Goal: Task Accomplishment & Management: Manage account settings

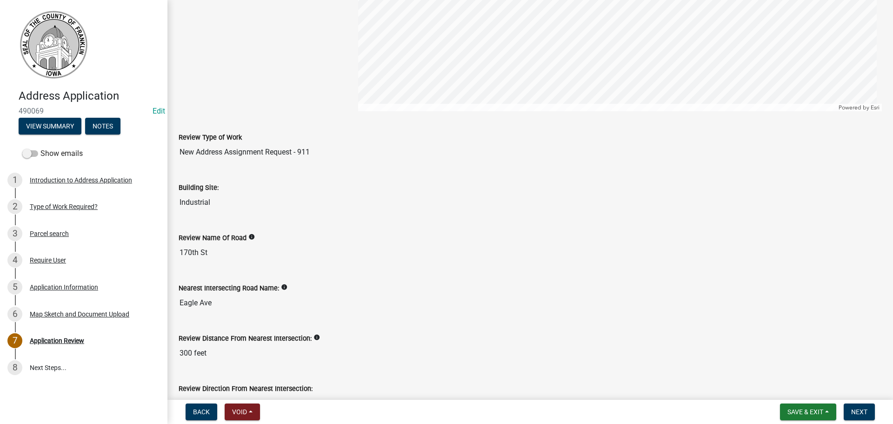
scroll to position [47, 0]
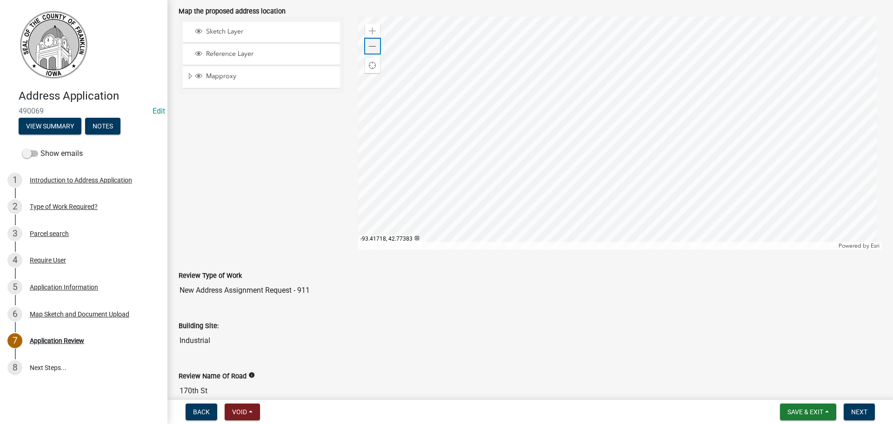
click at [377, 49] on div "Zoom out" at bounding box center [372, 46] width 15 height 15
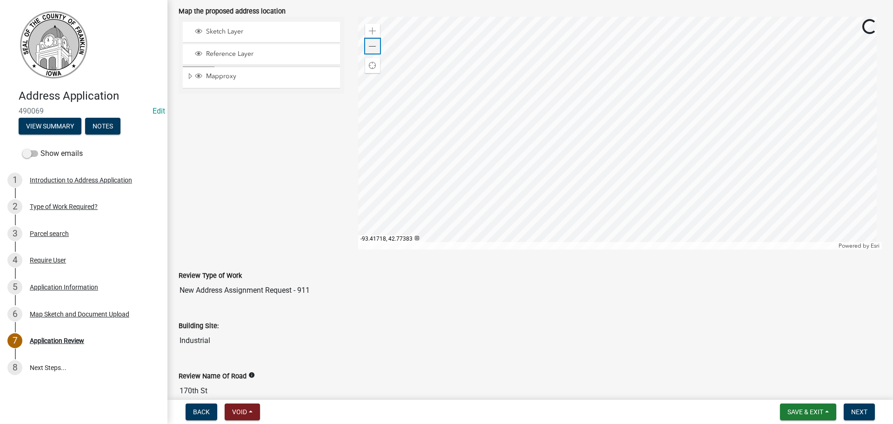
click at [377, 49] on div "Zoom out" at bounding box center [372, 46] width 15 height 15
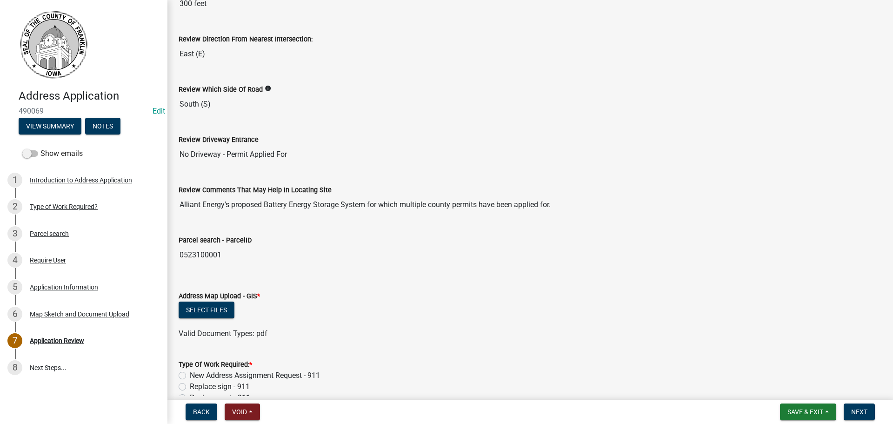
scroll to position [441, 0]
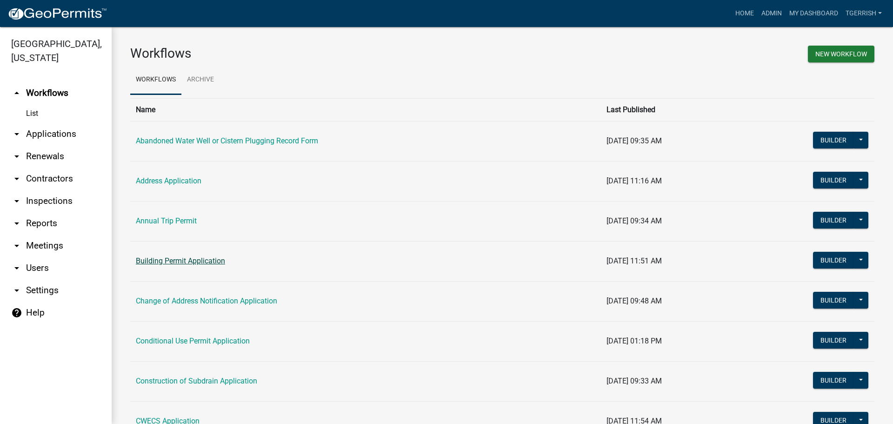
click at [156, 258] on link "Building Permit Application" at bounding box center [180, 260] width 89 height 9
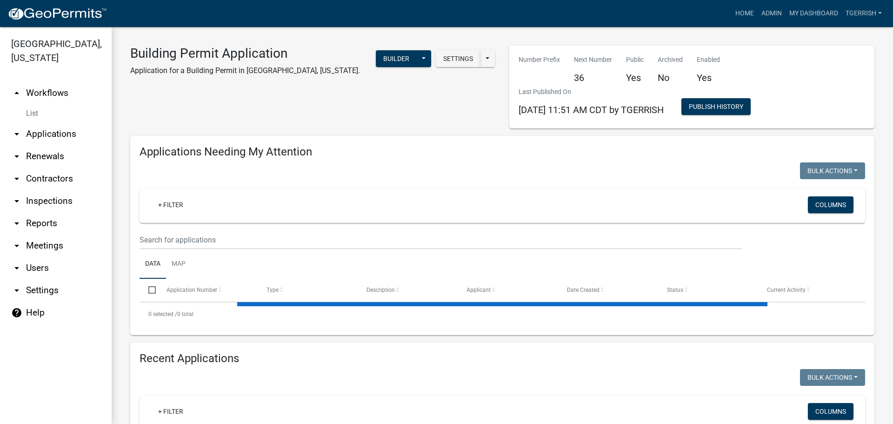
select select "3: 100"
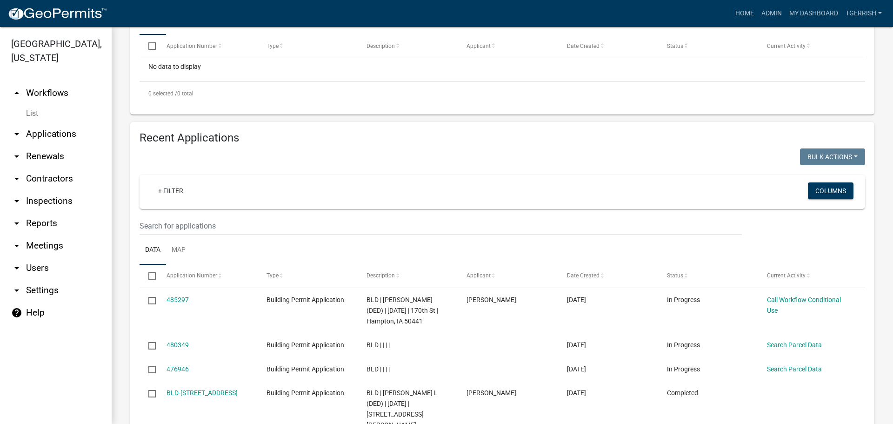
scroll to position [326, 0]
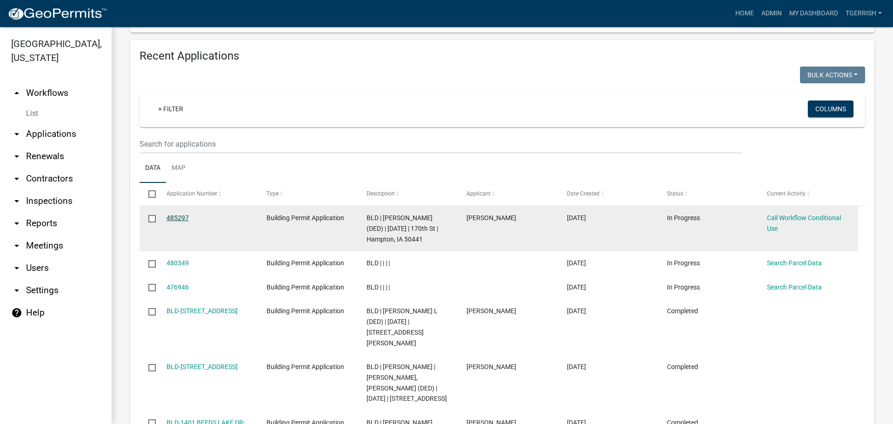
click at [180, 216] on link "485297" at bounding box center [178, 217] width 22 height 7
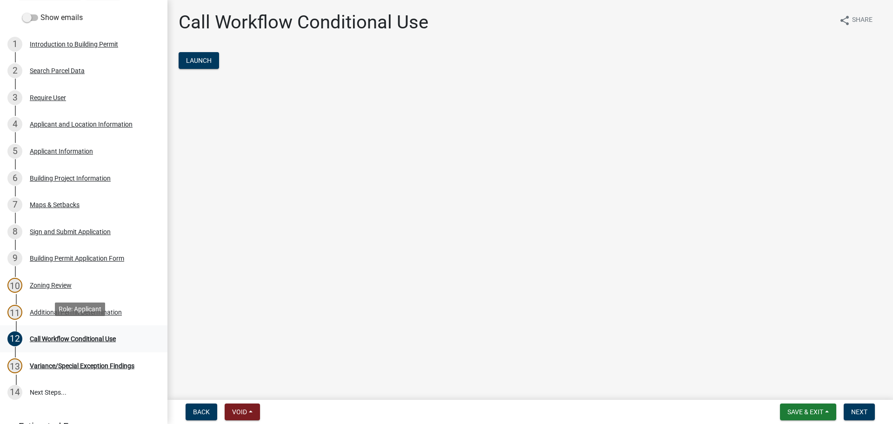
scroll to position [140, 0]
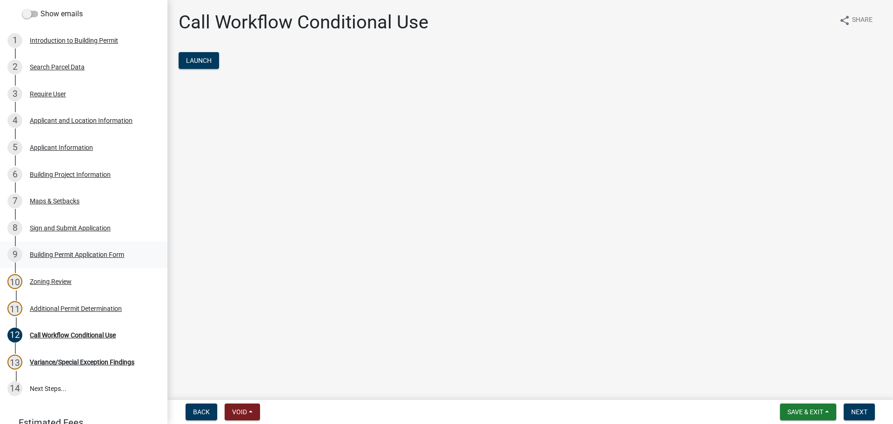
click at [47, 251] on div "Building Permit Application Form" at bounding box center [77, 254] width 94 height 7
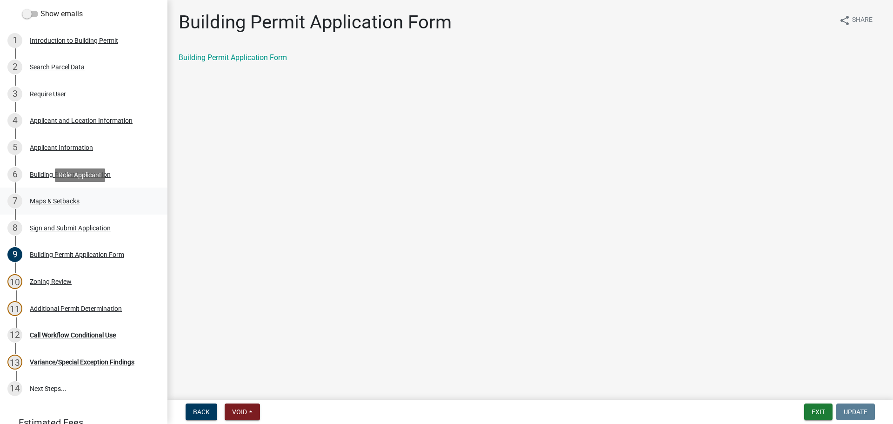
click at [56, 199] on div "Maps & Setbacks" at bounding box center [55, 201] width 50 height 7
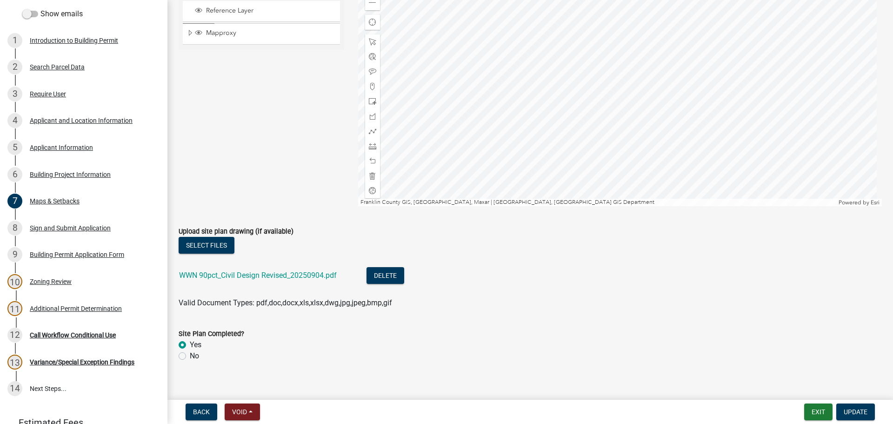
scroll to position [904, 0]
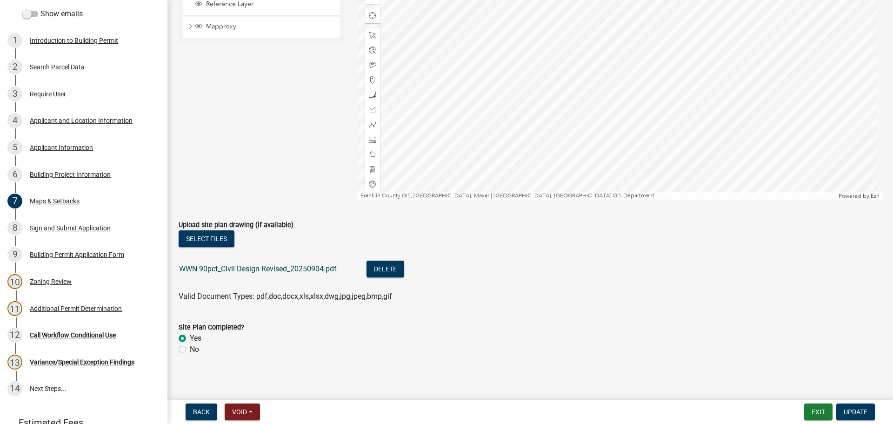
click at [271, 264] on link "WWN 90pct_Civil Design Revised_20250904.pdf" at bounding box center [258, 268] width 158 height 9
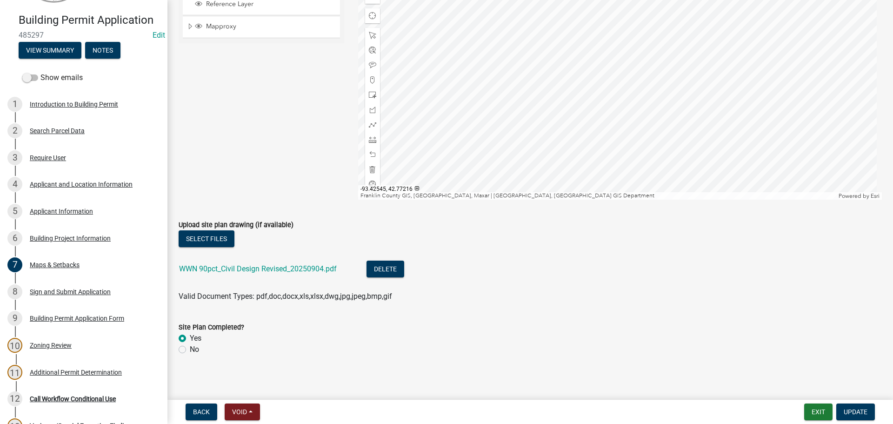
scroll to position [0, 0]
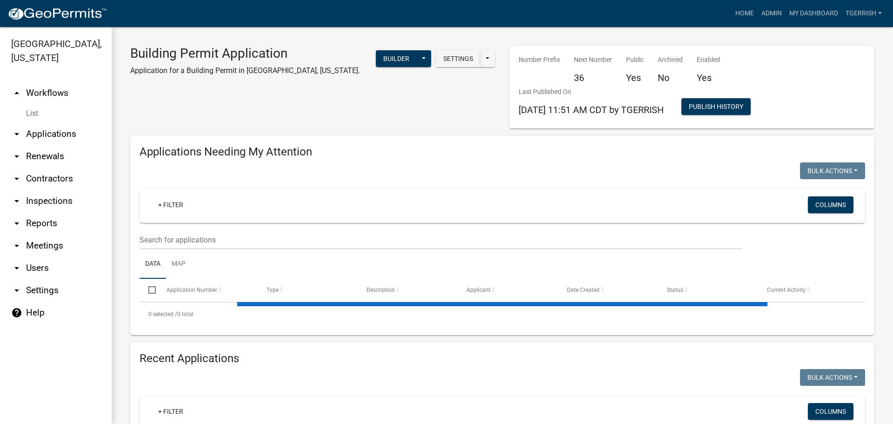
select select "3: 100"
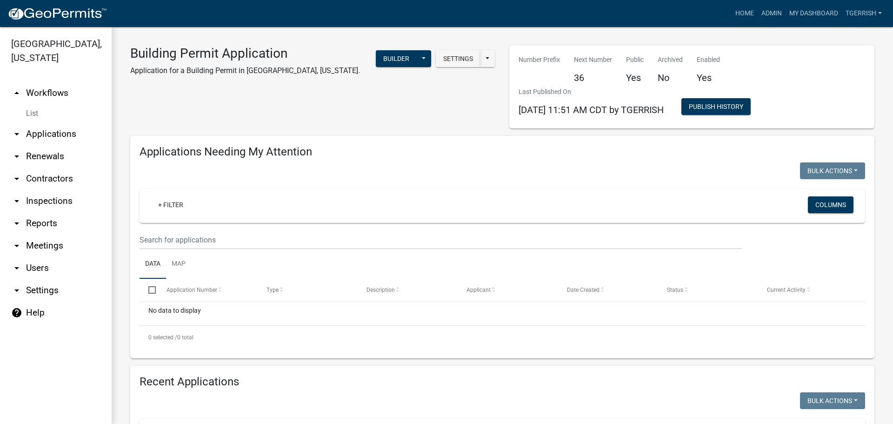
click at [51, 82] on link "arrow_drop_up Workflows" at bounding box center [56, 93] width 112 height 22
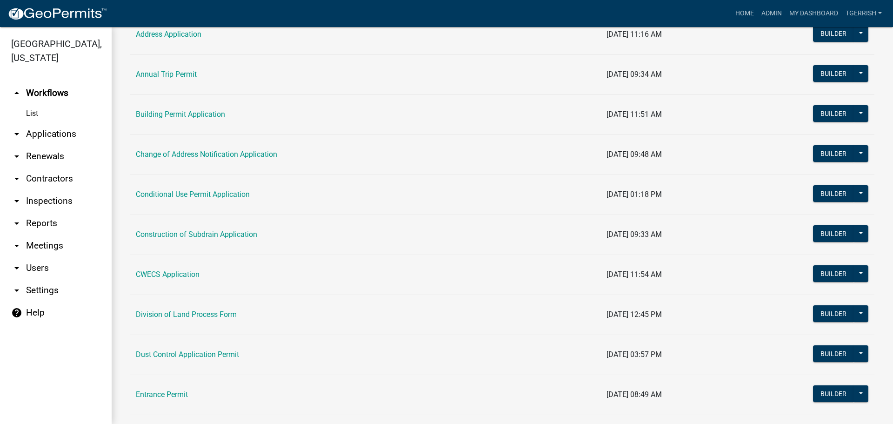
scroll to position [186, 0]
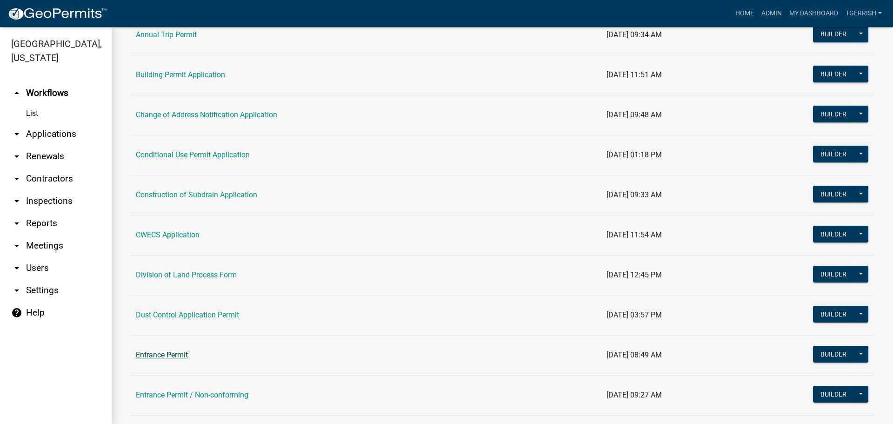
click at [172, 356] on link "Entrance Permit" at bounding box center [162, 354] width 52 height 9
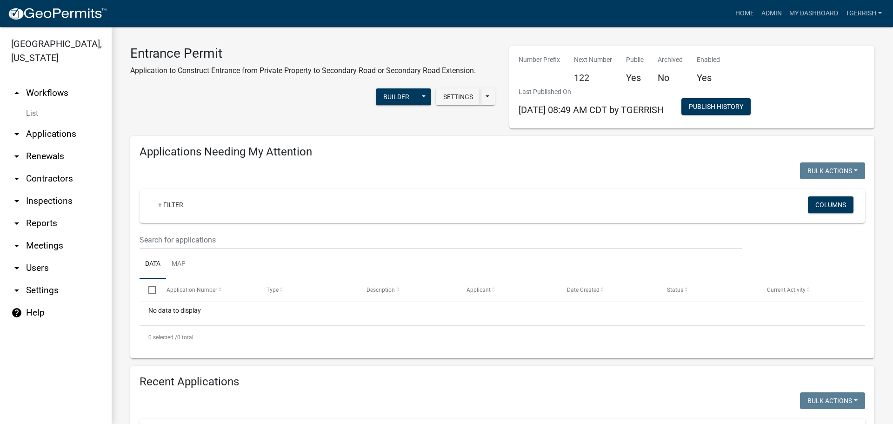
select select "3: 100"
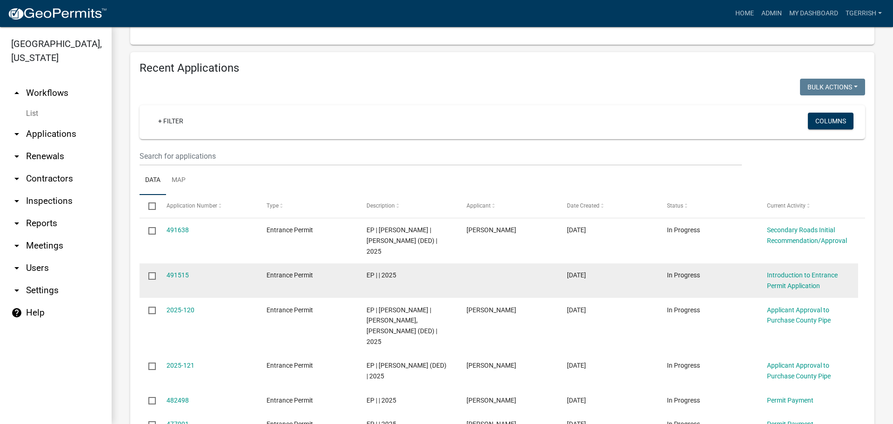
scroll to position [372, 0]
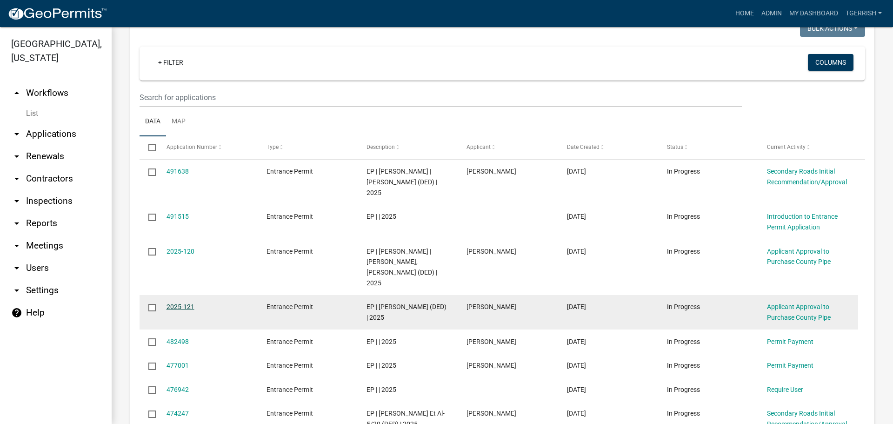
click at [184, 303] on link "2025-121" at bounding box center [181, 306] width 28 height 7
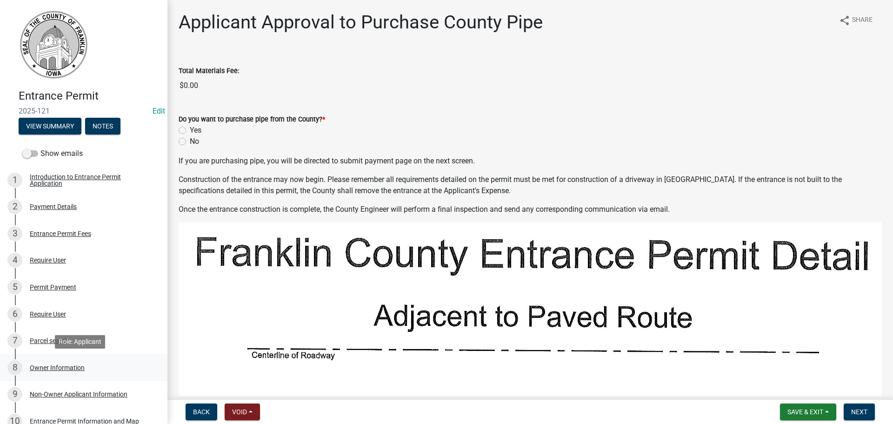
click at [47, 365] on div "Owner Information" at bounding box center [57, 367] width 55 height 7
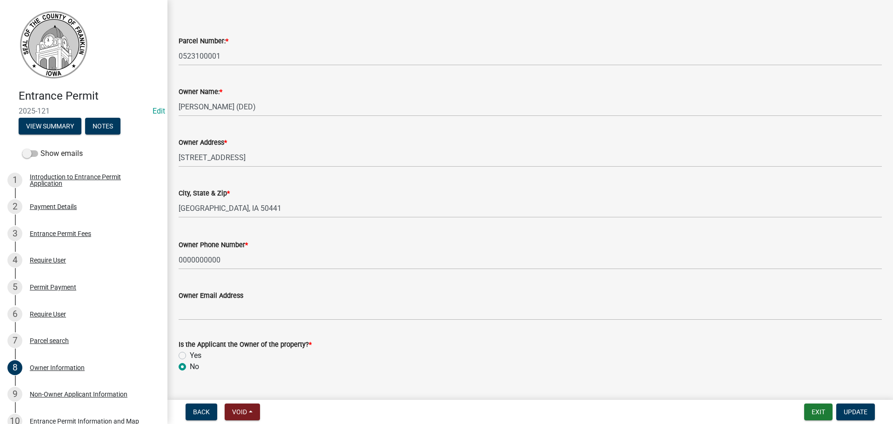
scroll to position [51, 0]
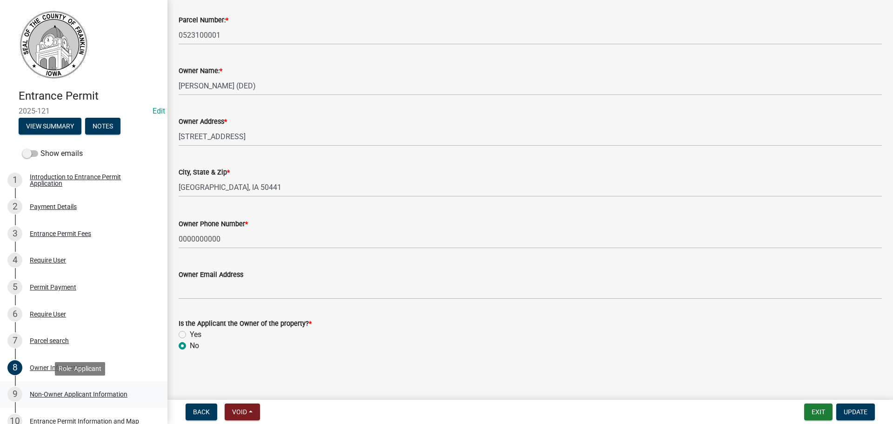
click at [44, 393] on div "Non-Owner Applicant Information" at bounding box center [79, 394] width 98 height 7
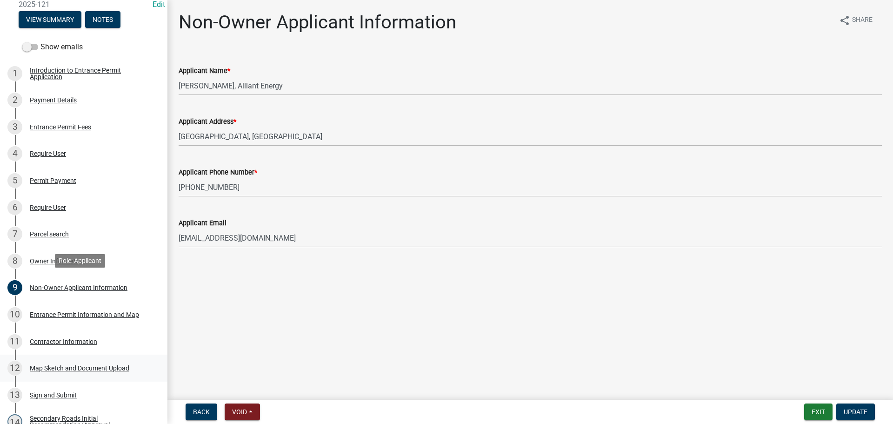
scroll to position [186, 0]
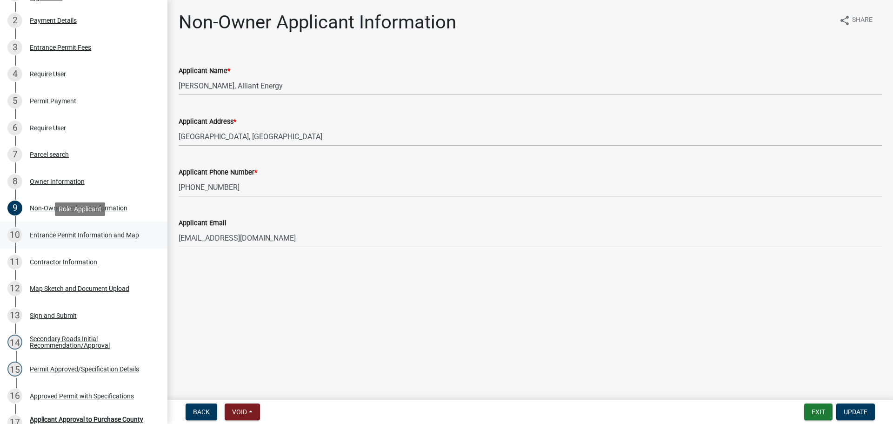
click at [66, 232] on div "Entrance Permit Information and Map" at bounding box center [84, 235] width 109 height 7
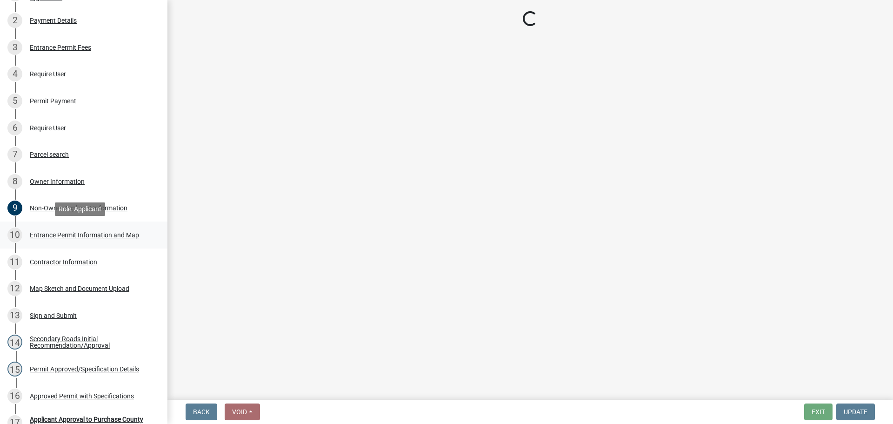
select select "35a8ac99-e123-4563-8327-0430eb2f6944"
select select "8c1a83bf-6446-4550-8704-eb77fc9f3add"
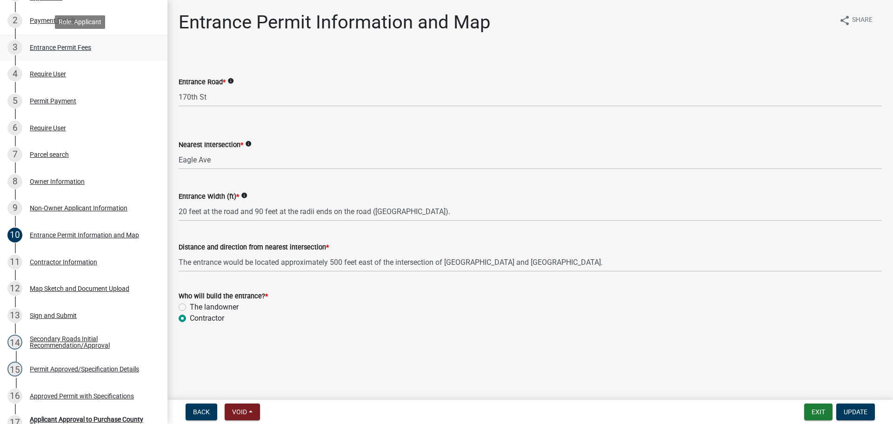
scroll to position [0, 0]
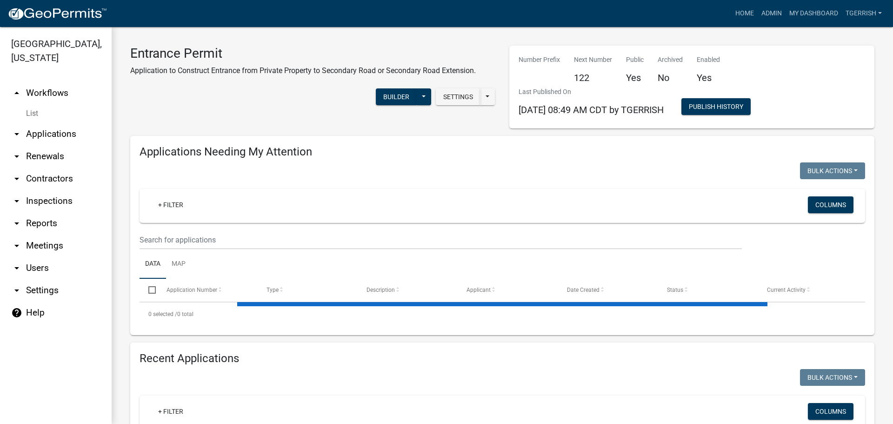
select select "3: 100"
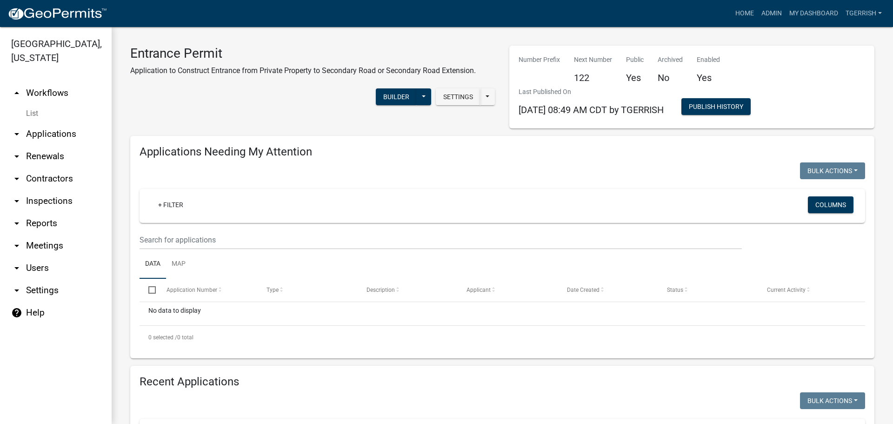
click at [48, 82] on link "arrow_drop_up Workflows" at bounding box center [56, 93] width 112 height 22
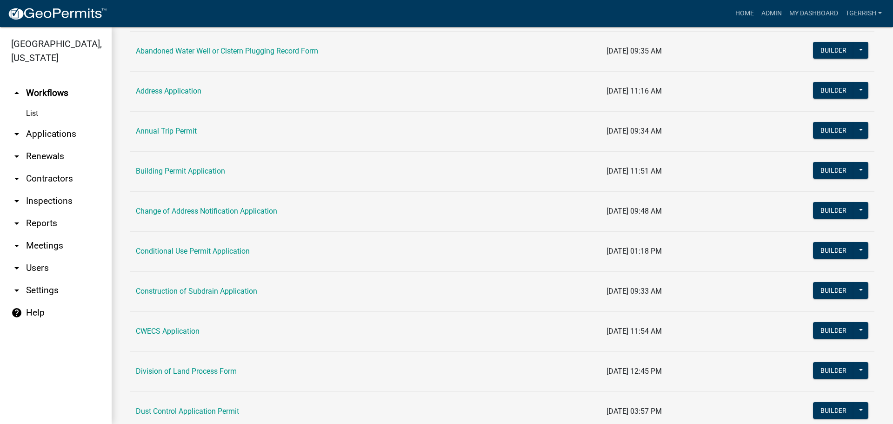
scroll to position [186, 0]
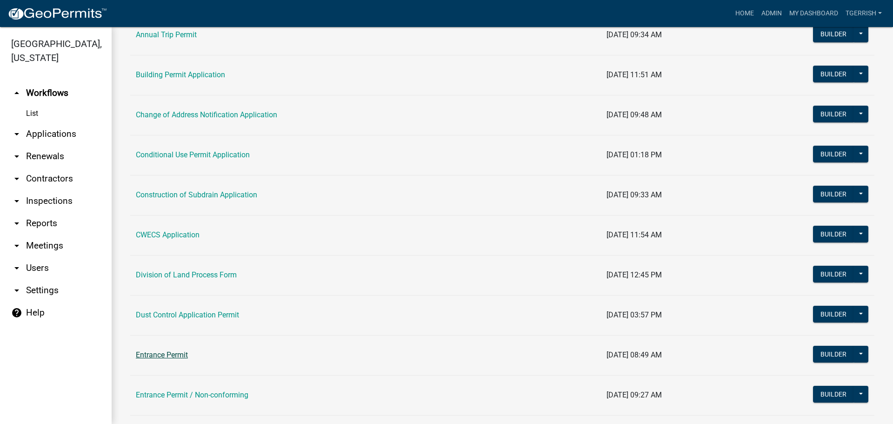
click at [157, 354] on link "Entrance Permit" at bounding box center [162, 354] width 52 height 9
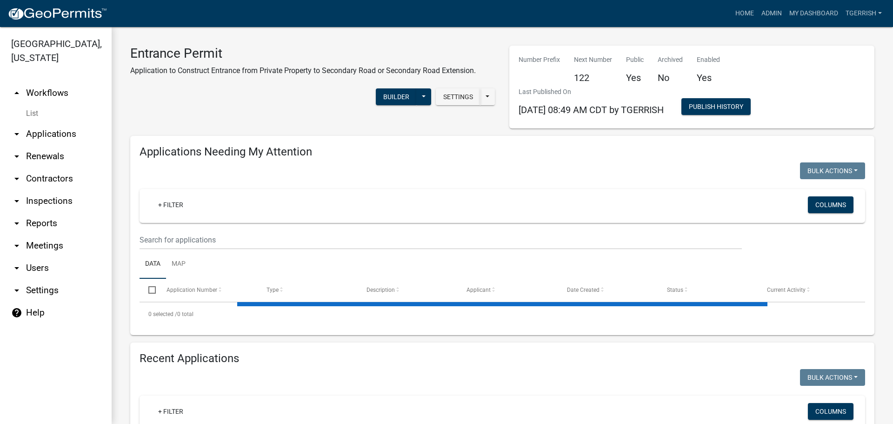
select select "3: 100"
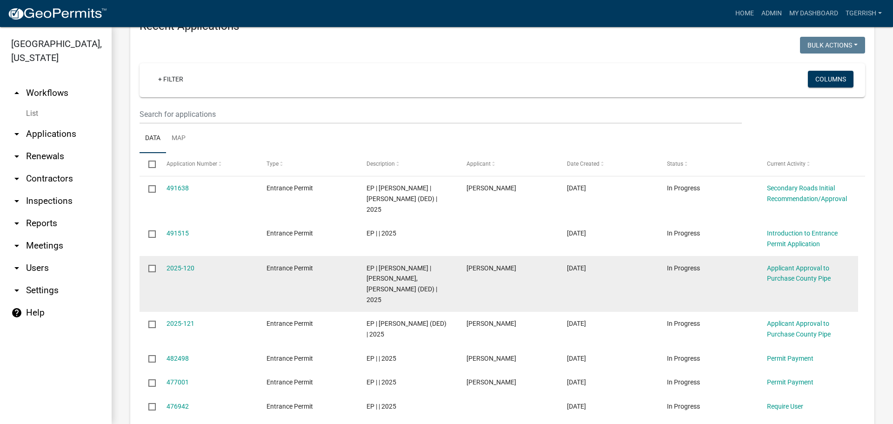
scroll to position [372, 0]
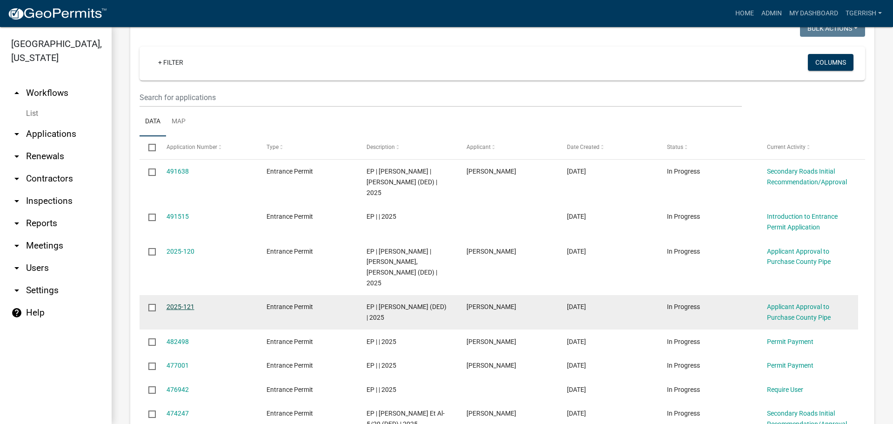
click at [182, 303] on link "2025-121" at bounding box center [181, 306] width 28 height 7
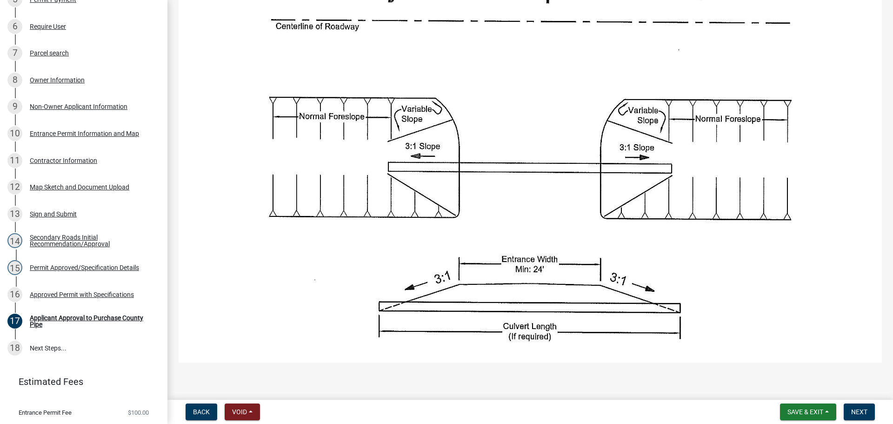
scroll to position [289, 0]
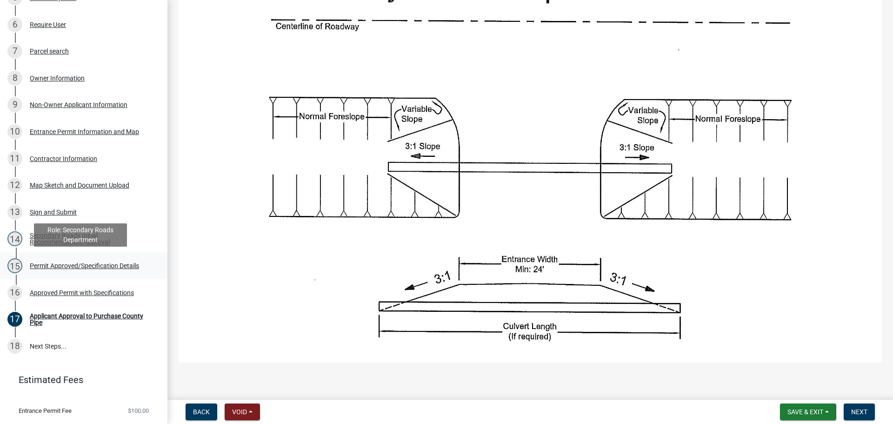
click at [49, 264] on div "Permit Approved/Specification Details" at bounding box center [84, 265] width 109 height 7
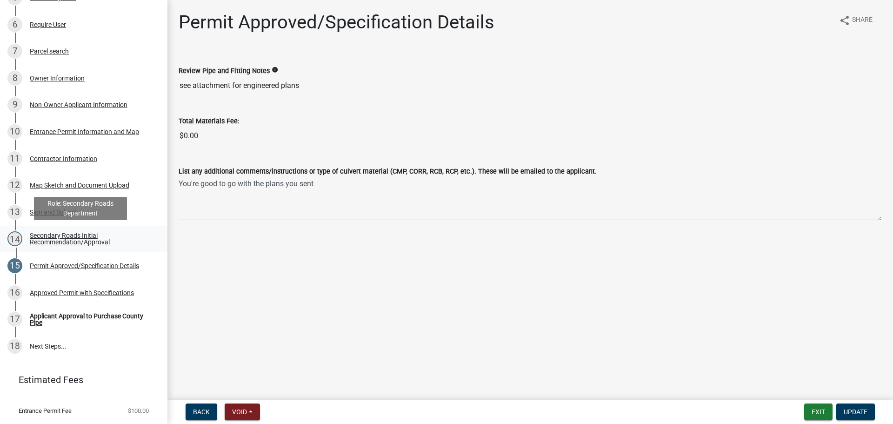
click at [44, 234] on div "Secondary Roads Initial Recommendation/Approval" at bounding box center [91, 238] width 123 height 13
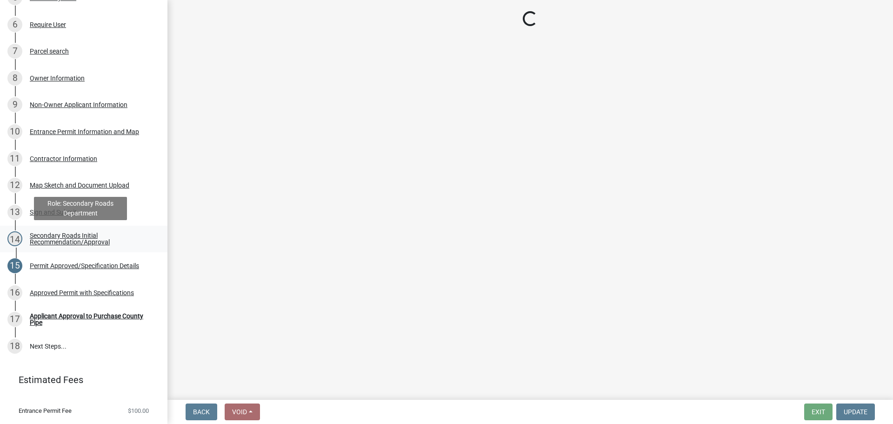
select select "67b5523f-b695-4451-84c2-e4904f619367"
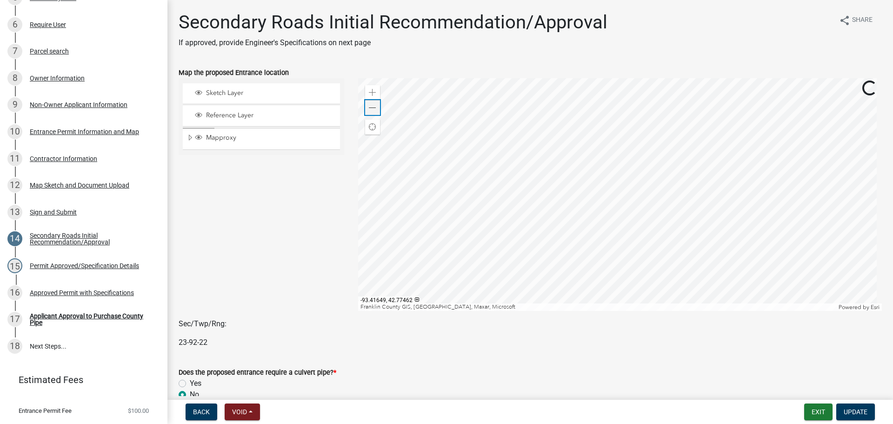
click at [372, 110] on span at bounding box center [372, 107] width 7 height 7
click at [48, 184] on div "Map Sketch and Document Upload" at bounding box center [80, 185] width 100 height 7
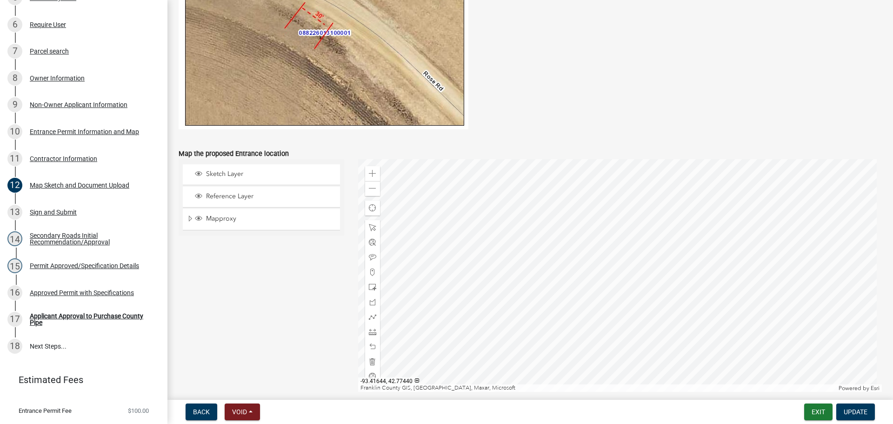
scroll to position [512, 0]
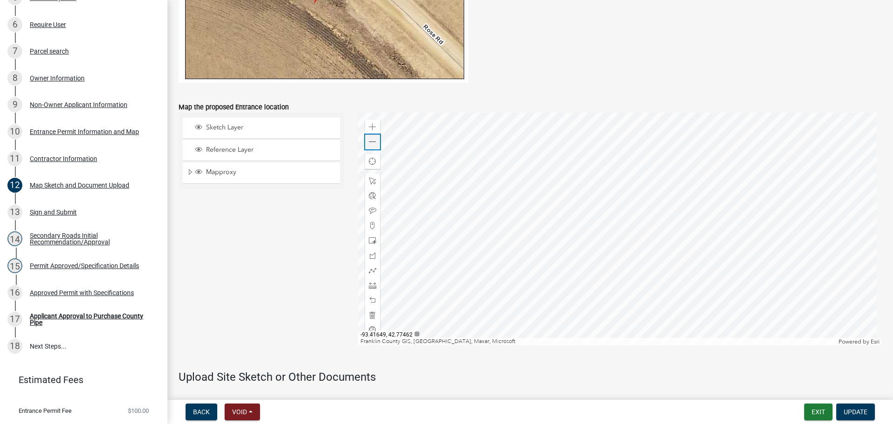
click at [371, 142] on span at bounding box center [372, 141] width 7 height 7
click at [372, 285] on span at bounding box center [372, 284] width 7 height 7
click at [467, 221] on div at bounding box center [620, 229] width 524 height 233
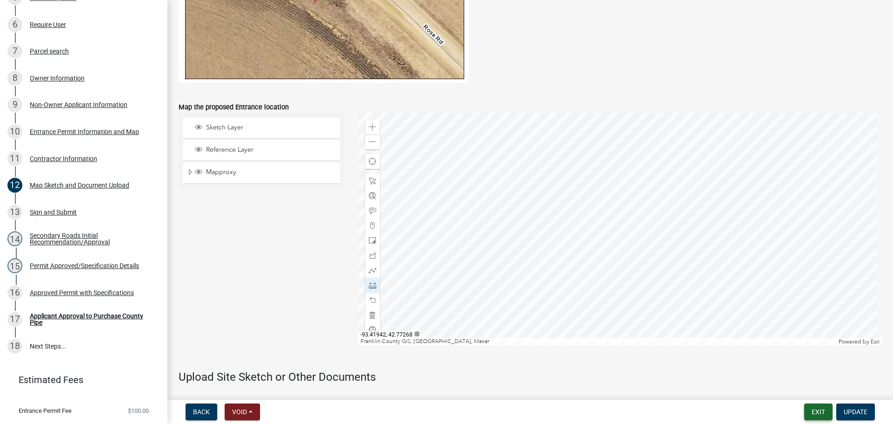
click at [818, 414] on button "Exit" at bounding box center [818, 411] width 28 height 17
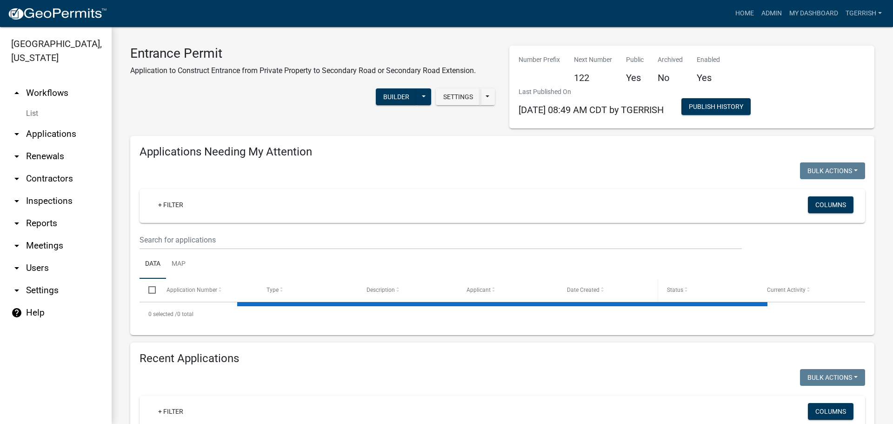
select select "3: 100"
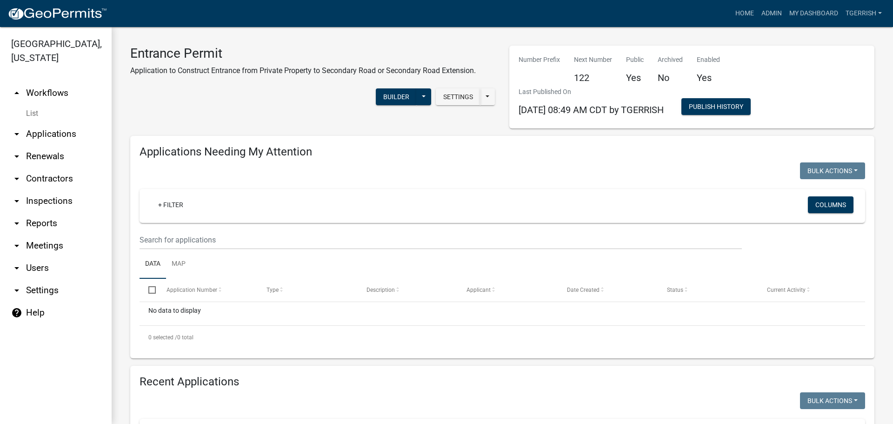
click at [301, 105] on div "Settings Start Application URL Start Application URL With Parcel ID Builder Pub…" at bounding box center [312, 98] width 379 height 28
click at [45, 82] on link "arrow_drop_up Workflows" at bounding box center [56, 93] width 112 height 22
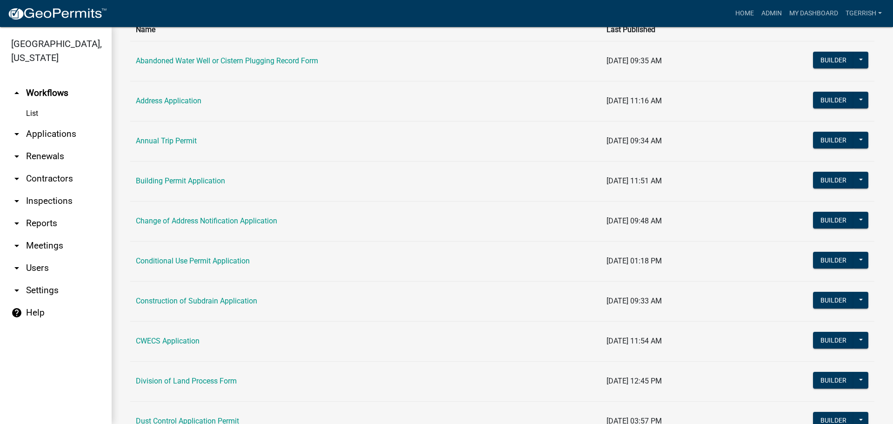
scroll to position [93, 0]
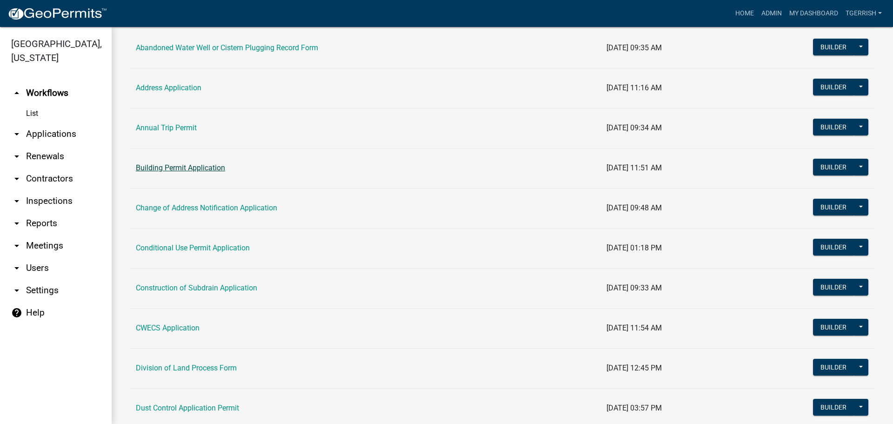
click at [173, 165] on link "Building Permit Application" at bounding box center [180, 167] width 89 height 9
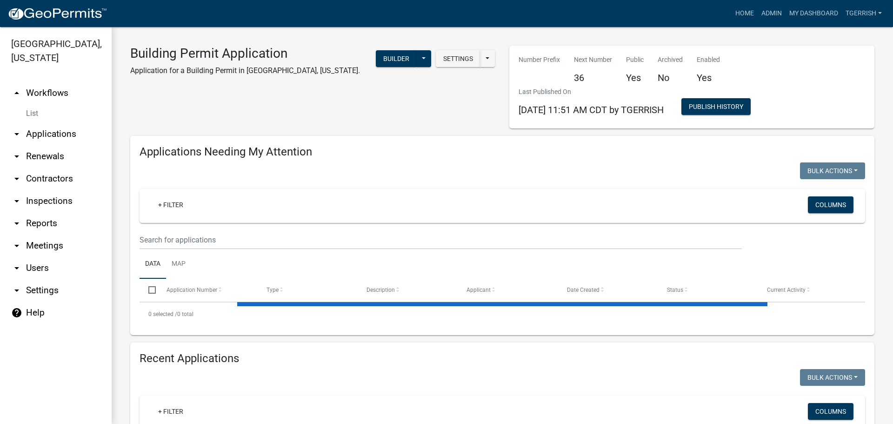
select select "3: 100"
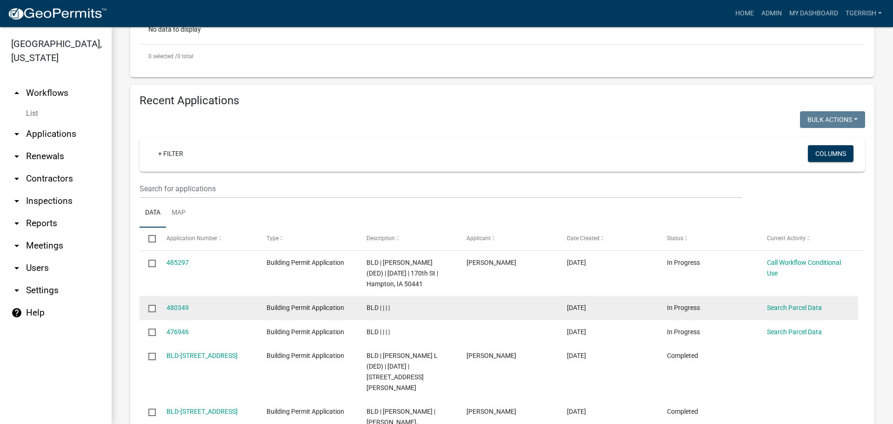
scroll to position [326, 0]
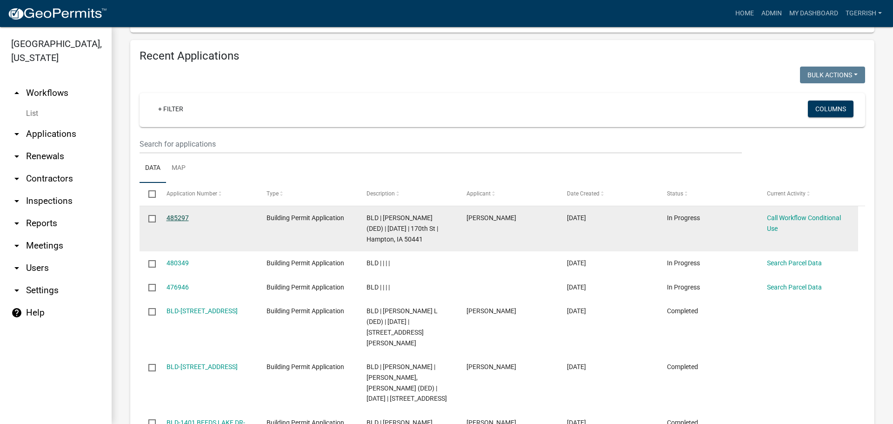
click at [170, 218] on link "485297" at bounding box center [178, 217] width 22 height 7
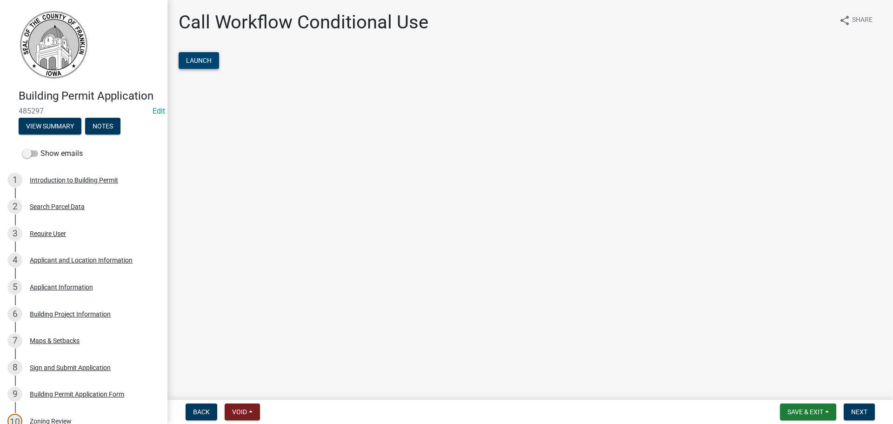
click at [205, 59] on span "Launch" at bounding box center [199, 60] width 26 height 7
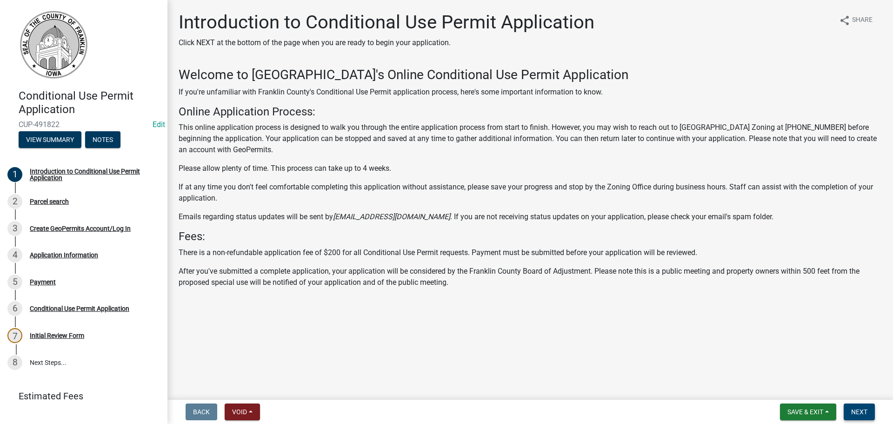
click at [861, 413] on span "Next" at bounding box center [859, 411] width 16 height 7
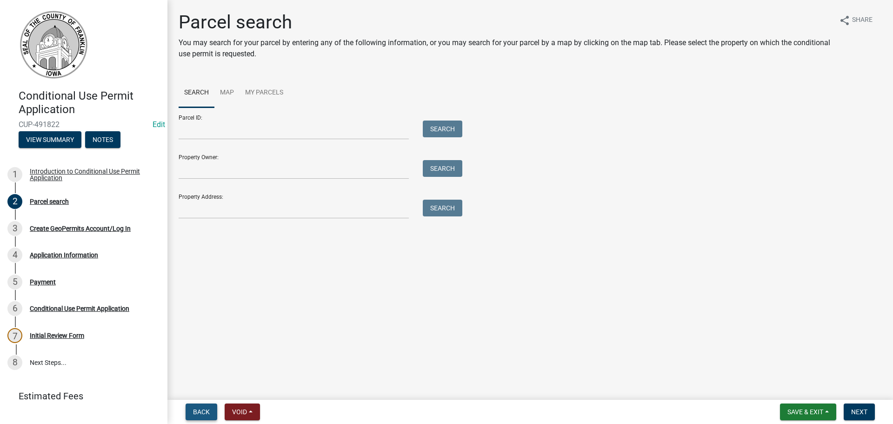
click at [199, 414] on span "Back" at bounding box center [201, 411] width 17 height 7
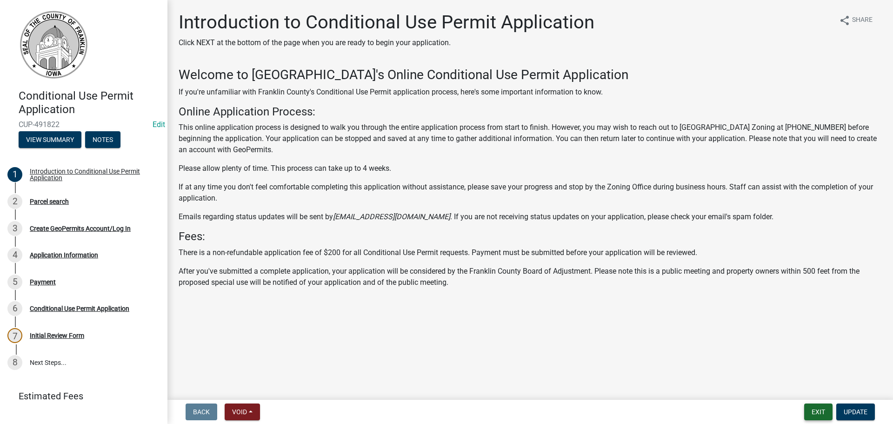
click at [819, 413] on button "Exit" at bounding box center [818, 411] width 28 height 17
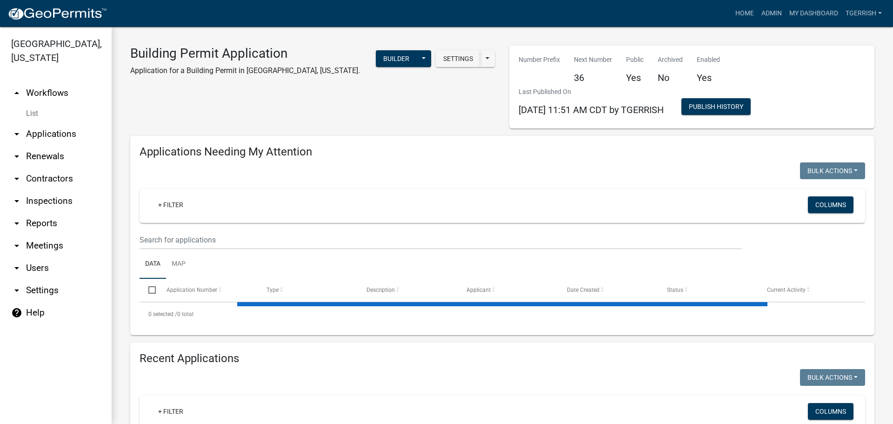
select select "3: 100"
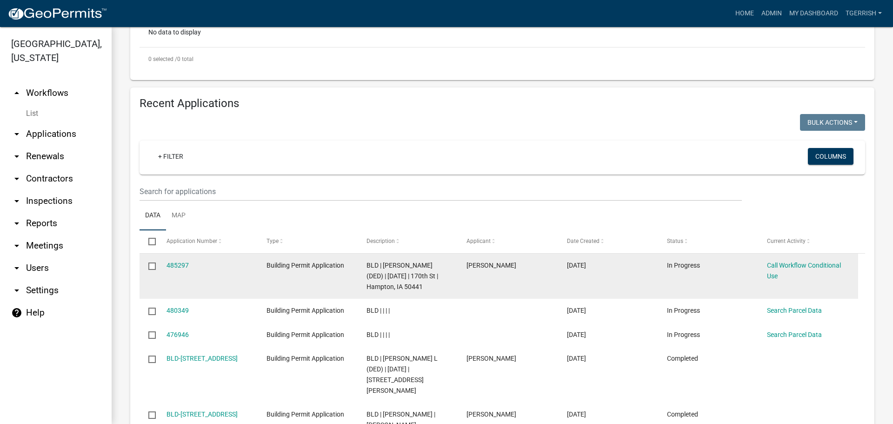
scroll to position [279, 0]
click at [175, 264] on link "485297" at bounding box center [178, 264] width 22 height 7
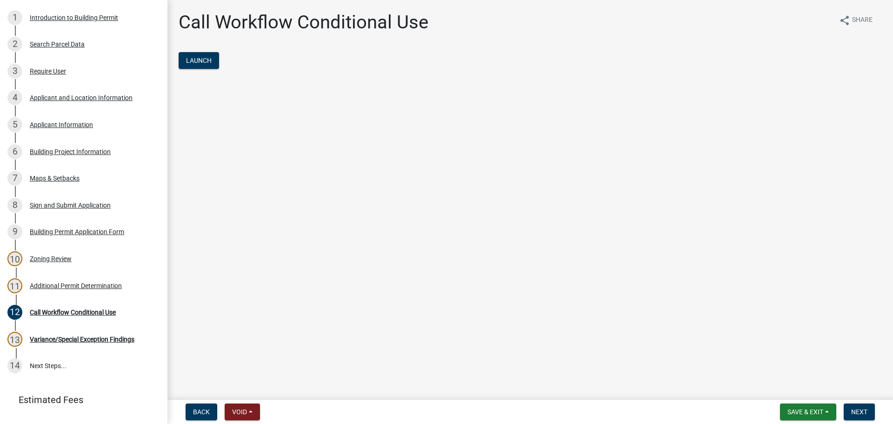
scroll to position [166, 0]
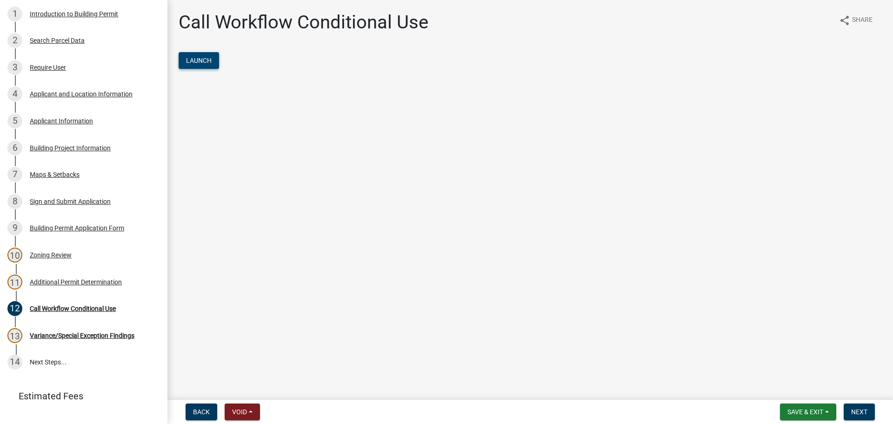
click at [200, 59] on span "Launch" at bounding box center [199, 60] width 26 height 7
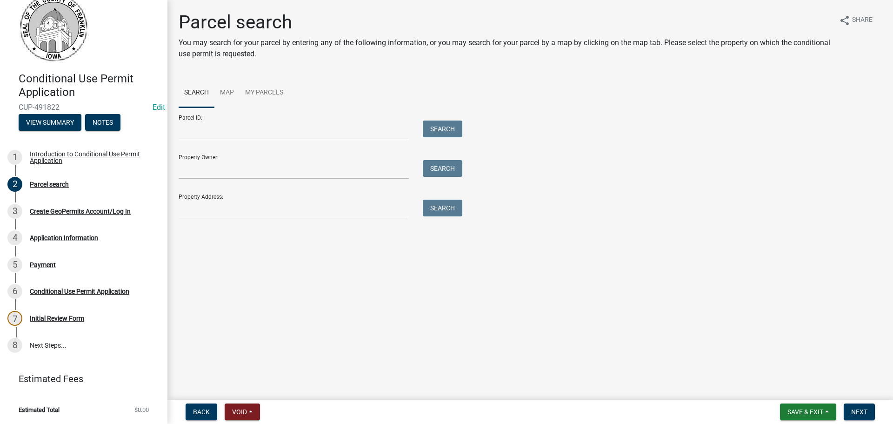
scroll to position [0, 0]
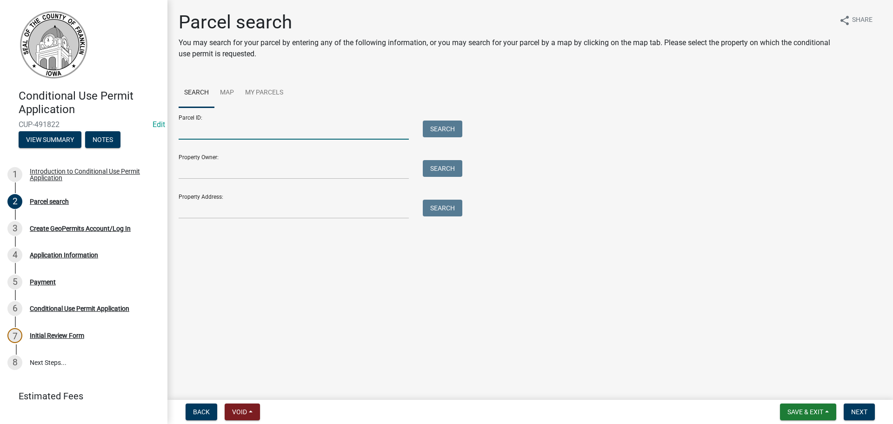
click at [196, 135] on input "Parcel ID:" at bounding box center [294, 129] width 230 height 19
type input "0523100001"
click at [437, 129] on button "Search" at bounding box center [443, 128] width 40 height 17
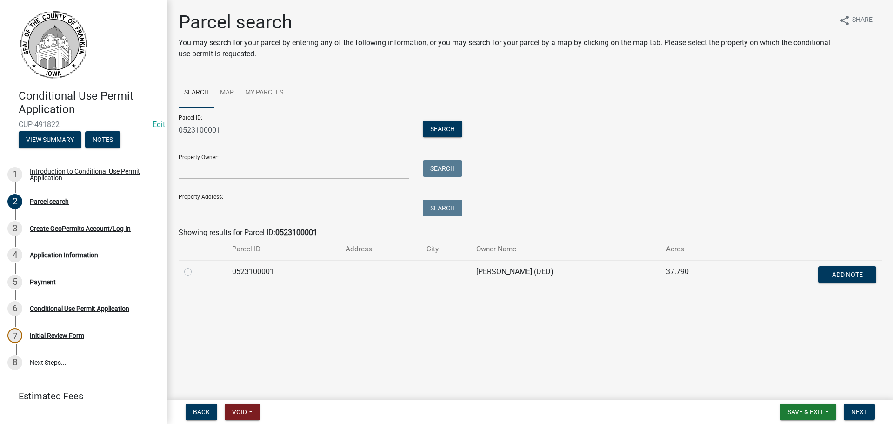
click at [195, 266] on label at bounding box center [195, 266] width 0 height 0
click at [195, 272] on input "radio" at bounding box center [198, 269] width 6 height 6
radio input "true"
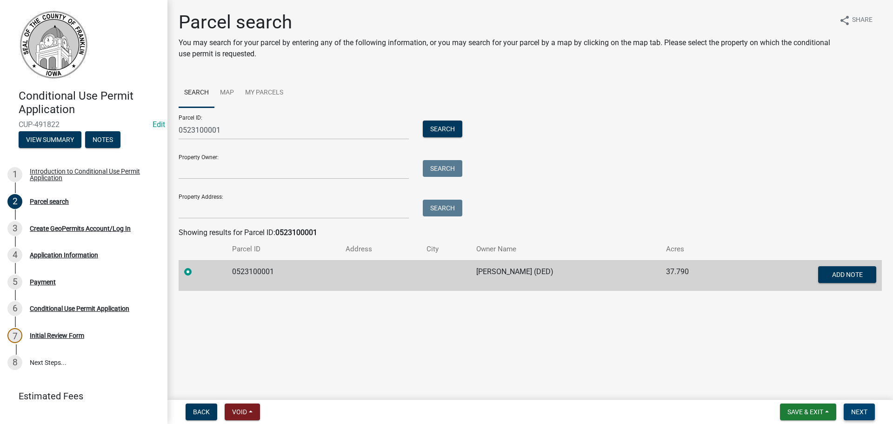
click at [858, 410] on span "Next" at bounding box center [859, 411] width 16 height 7
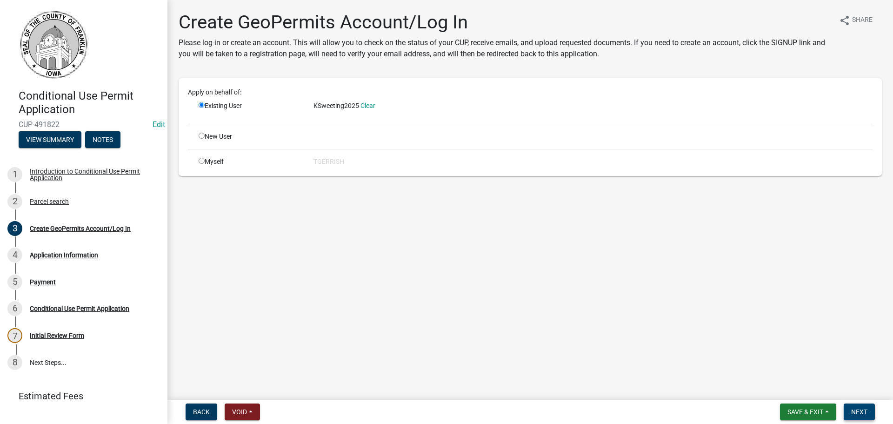
click at [860, 412] on span "Next" at bounding box center [859, 411] width 16 height 7
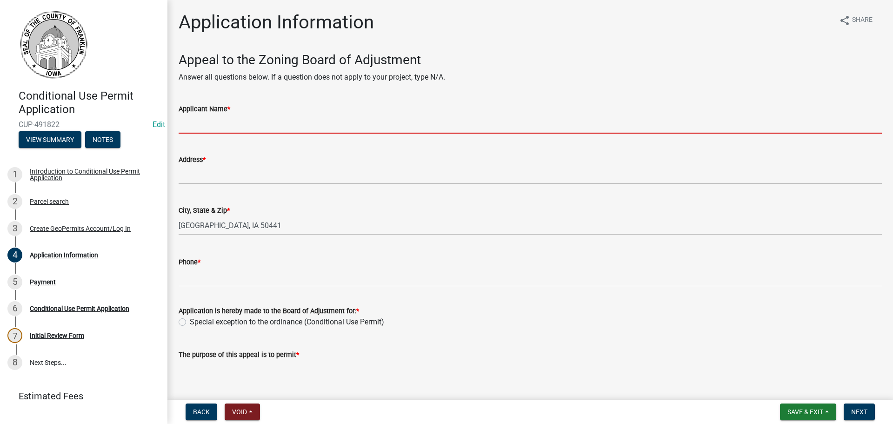
click at [199, 127] on input "Applicant Name *" at bounding box center [530, 123] width 703 height 19
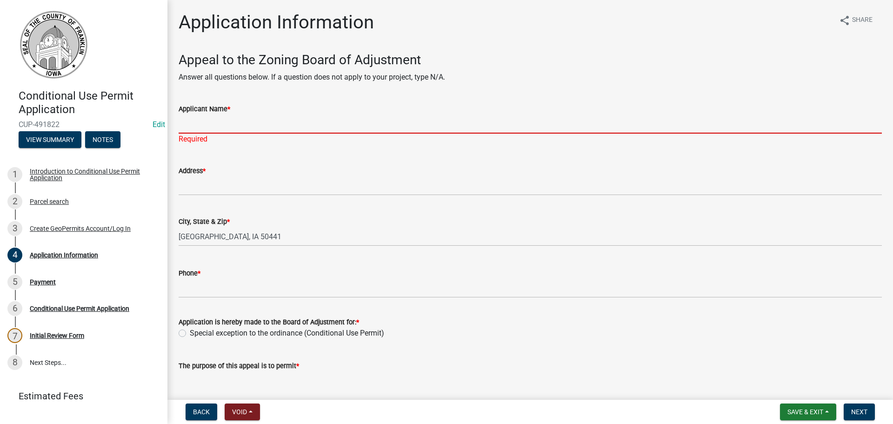
click at [202, 127] on input "Applicant Name *" at bounding box center [530, 123] width 703 height 19
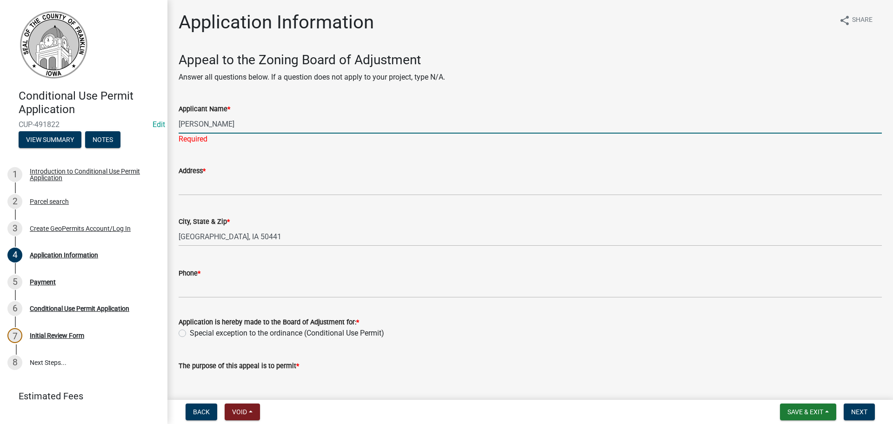
type input "Keri Sweeting"
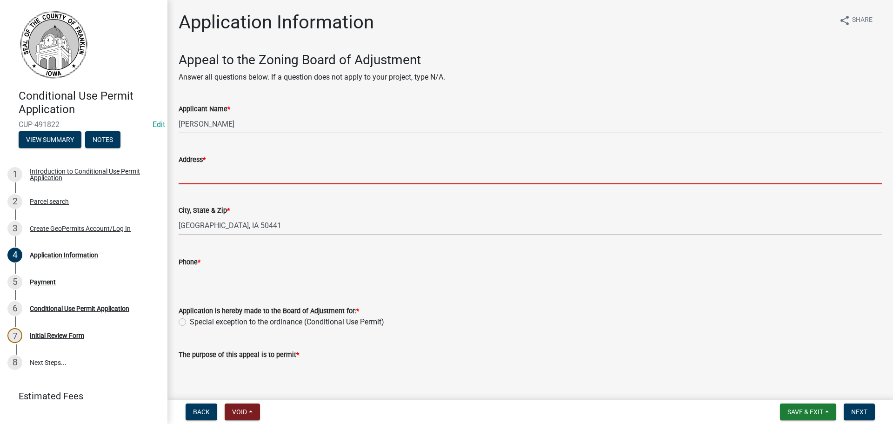
click at [193, 182] on input "Address *" at bounding box center [530, 174] width 703 height 19
click at [200, 412] on span "Back" at bounding box center [201, 411] width 17 height 7
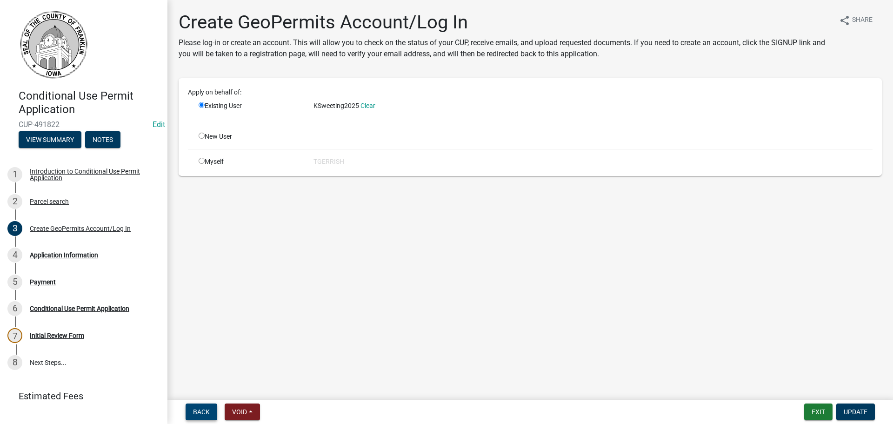
click at [201, 411] on span "Back" at bounding box center [201, 411] width 17 height 7
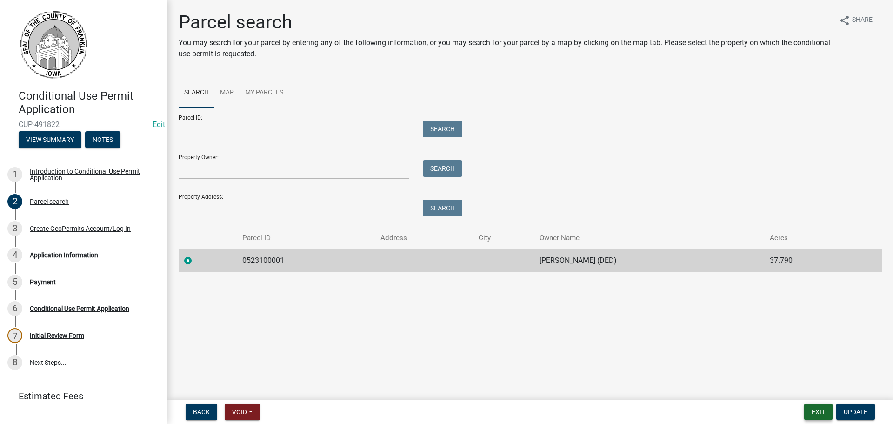
click at [821, 411] on button "Exit" at bounding box center [818, 411] width 28 height 17
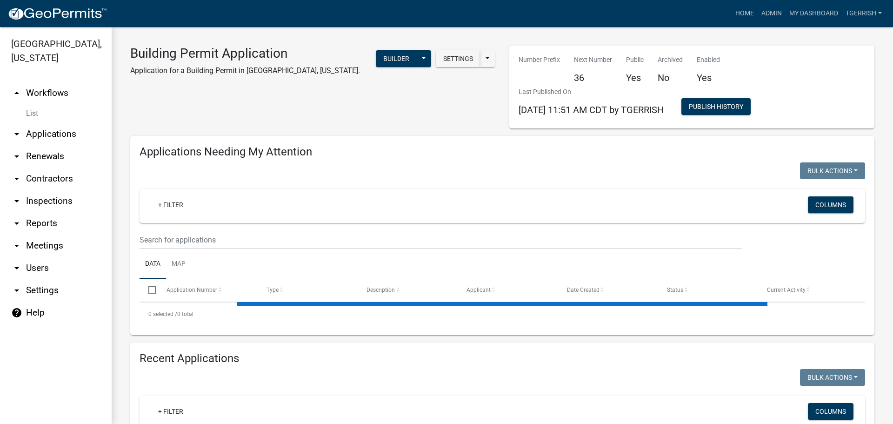
select select "3: 100"
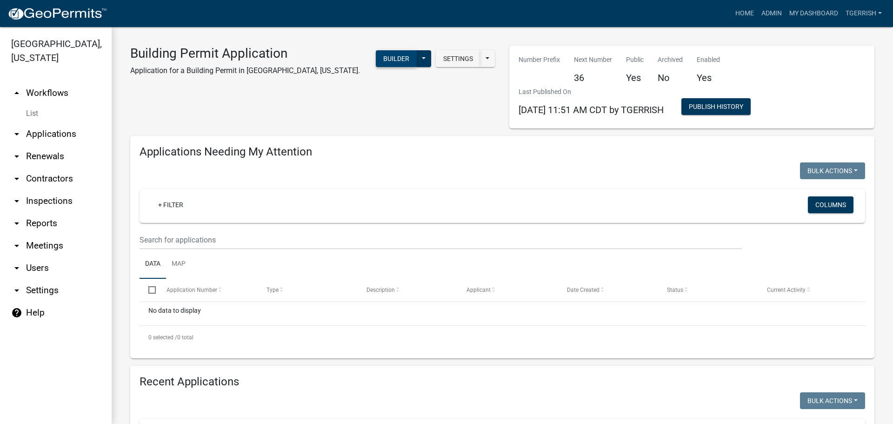
click at [393, 56] on button "Builder" at bounding box center [396, 58] width 41 height 17
select select
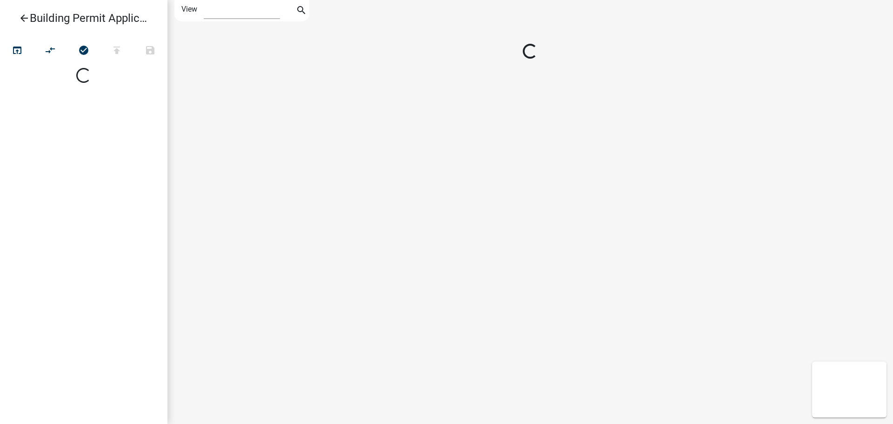
select select
select select "1"
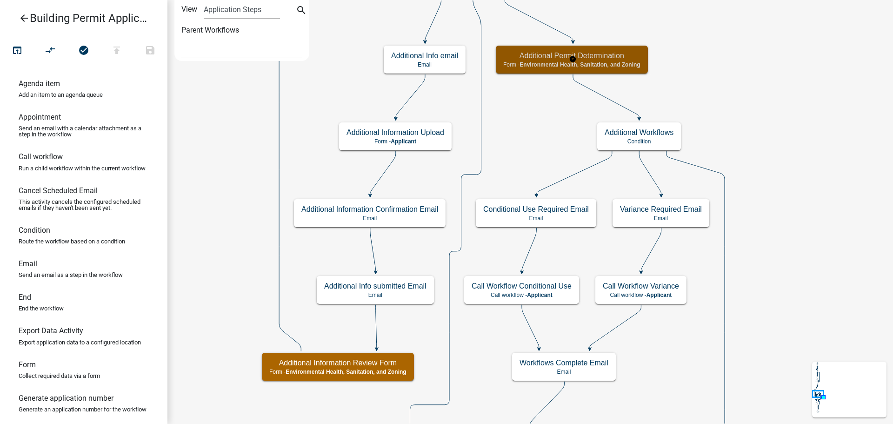
click at [630, 56] on h5 "Additional Permit Determination" at bounding box center [571, 55] width 137 height 9
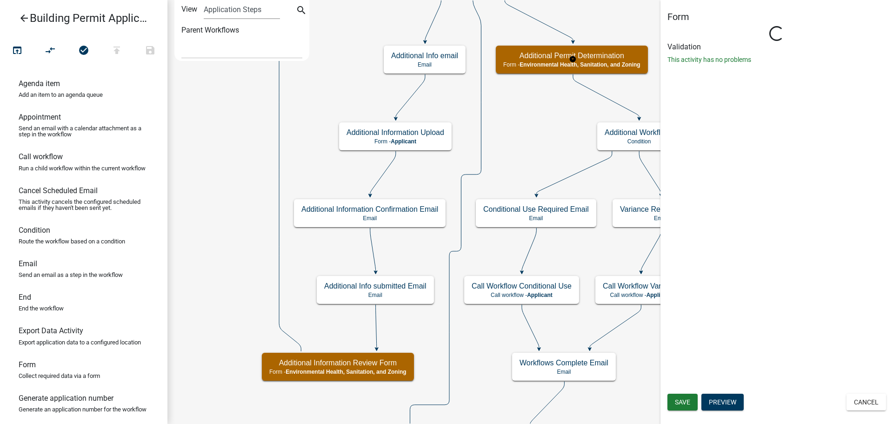
select select "D8A3E368-90C5-43C1-B367-EC3441160A32"
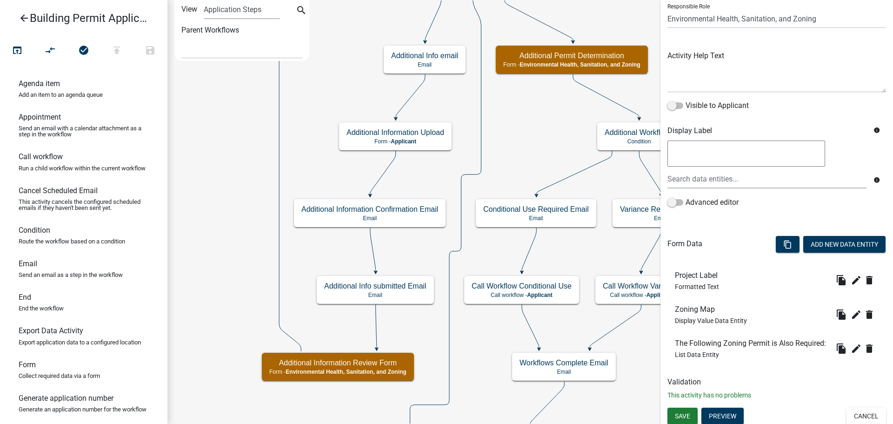
scroll to position [87, 0]
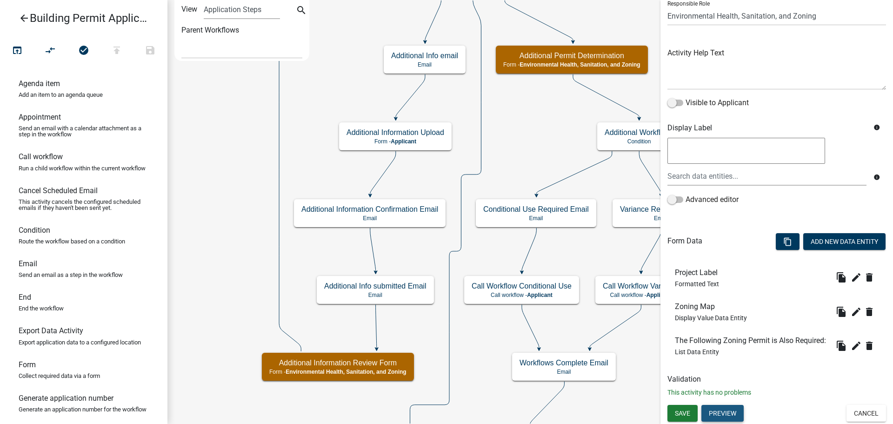
click at [714, 414] on button "Preview" at bounding box center [723, 413] width 42 height 17
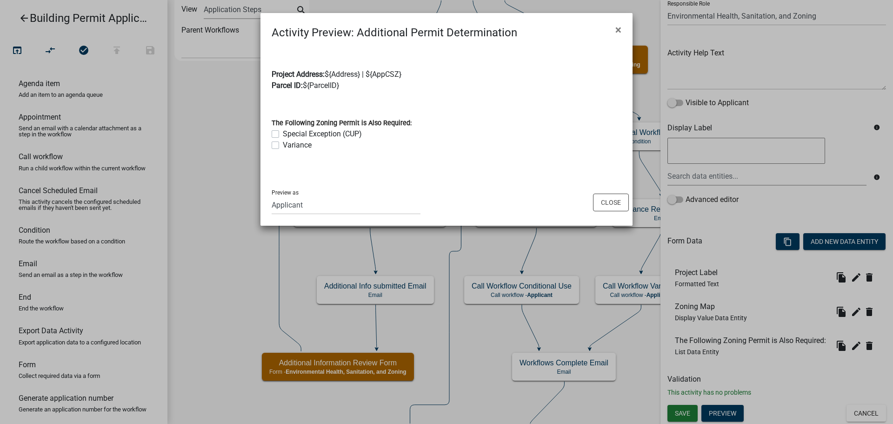
drag, startPoint x: 544, startPoint y: 27, endPoint x: 513, endPoint y: 88, distance: 67.8
click at [513, 94] on wm-workflow-activity-preview-modal "Activity Preview : Additional Permit Determination × Project Address: ${Address…" at bounding box center [447, 119] width 372 height 213
click at [548, 34] on div "Activity Preview : Additional Permit Determination ×" at bounding box center [447, 27] width 372 height 28
click at [619, 30] on span "×" at bounding box center [619, 29] width 6 height 13
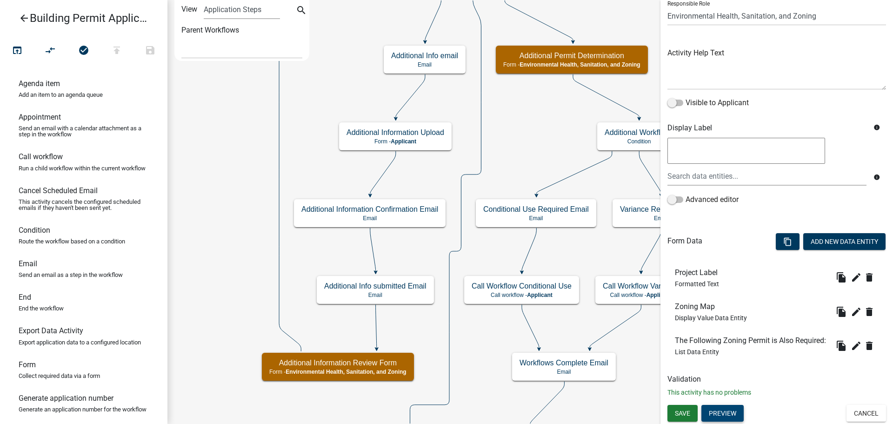
click at [718, 412] on button "Preview" at bounding box center [723, 413] width 42 height 17
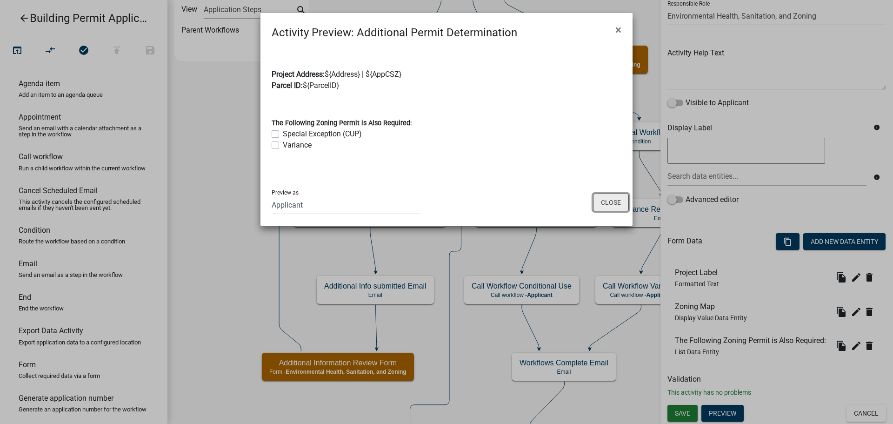
click at [605, 199] on button "Close" at bounding box center [611, 203] width 36 height 18
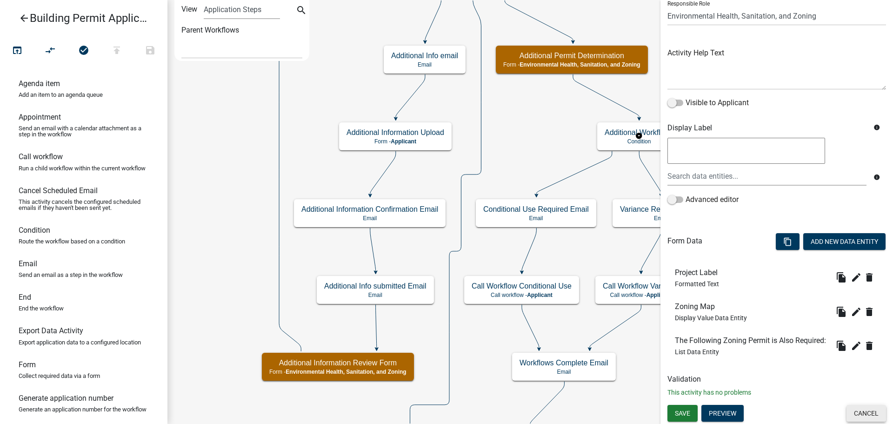
click at [864, 411] on button "Cancel" at bounding box center [867, 413] width 40 height 17
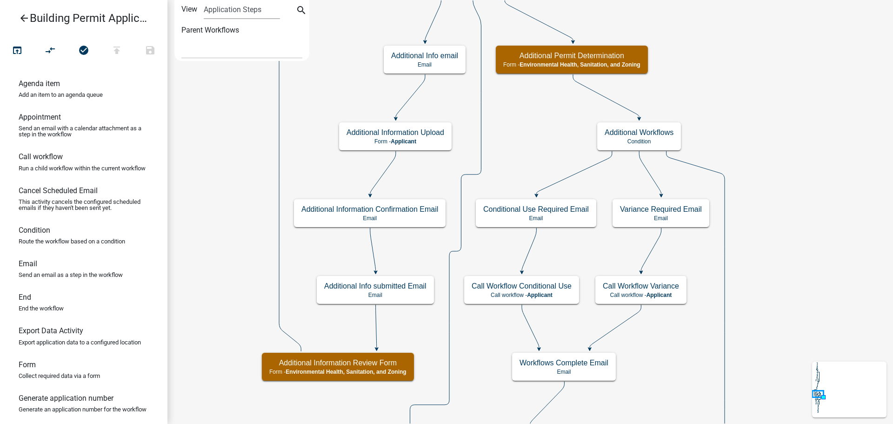
click at [23, 19] on icon "arrow_back" at bounding box center [24, 19] width 11 height 13
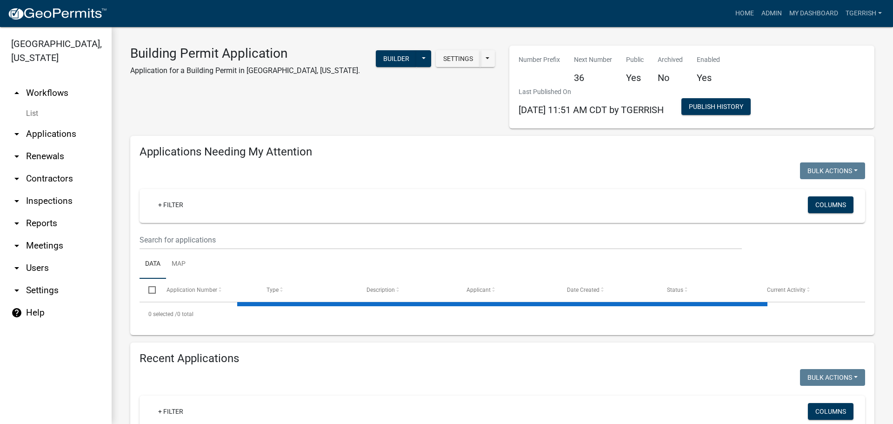
select select "3: 100"
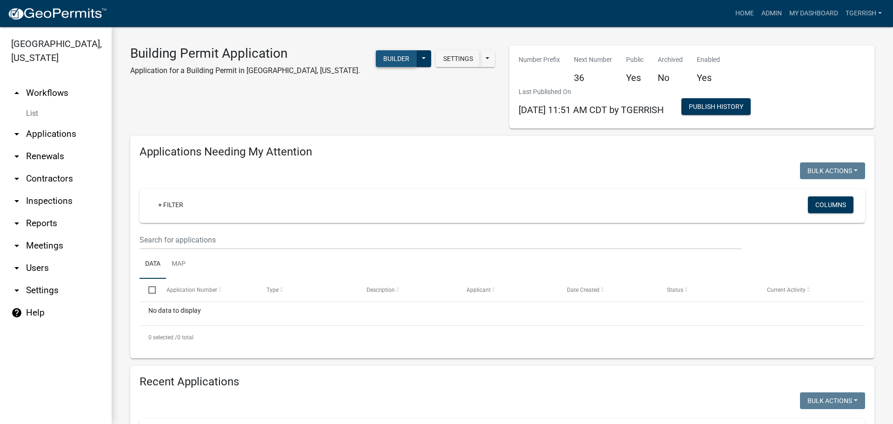
click at [391, 57] on button "Builder" at bounding box center [396, 58] width 41 height 17
select select
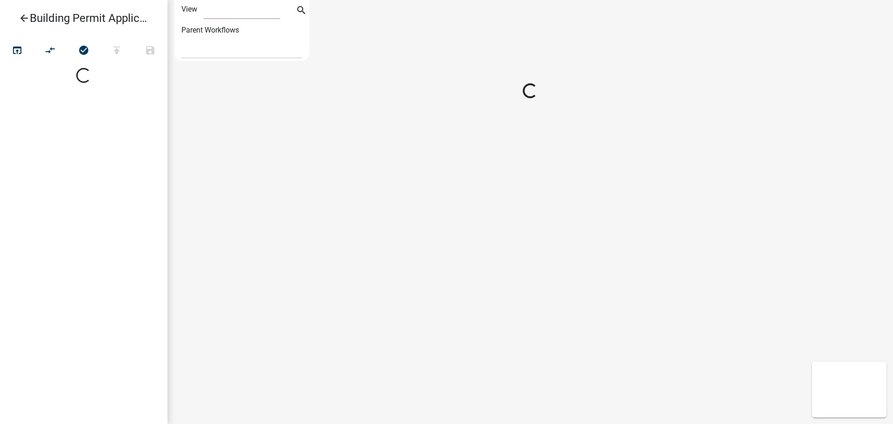
select select "1"
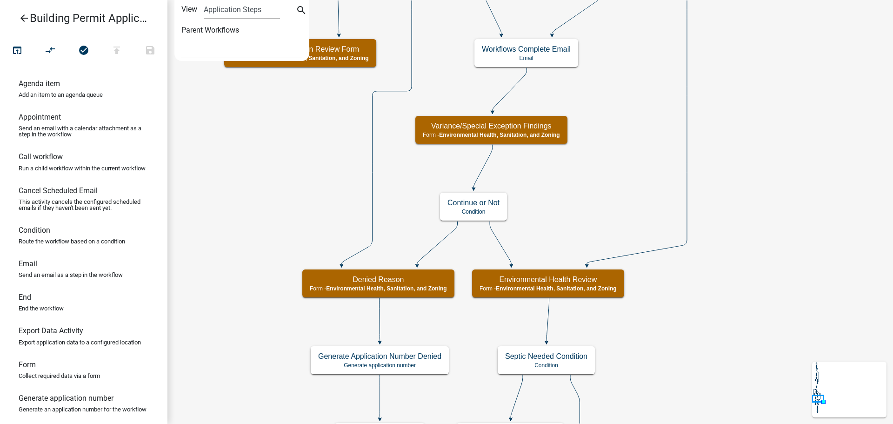
click at [23, 19] on icon "arrow_back" at bounding box center [24, 19] width 11 height 13
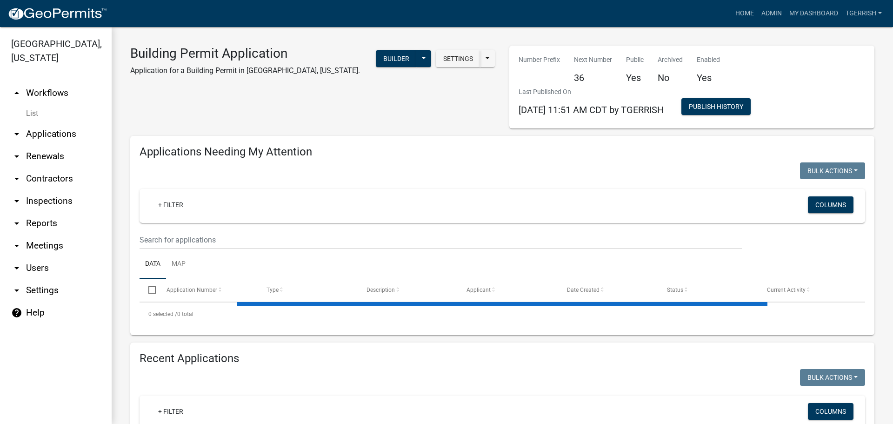
select select "3: 100"
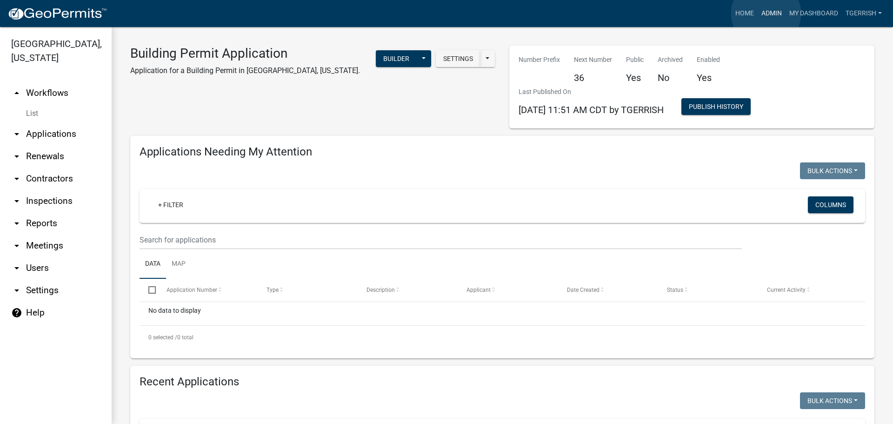
click at [766, 13] on link "Admin" at bounding box center [772, 14] width 28 height 18
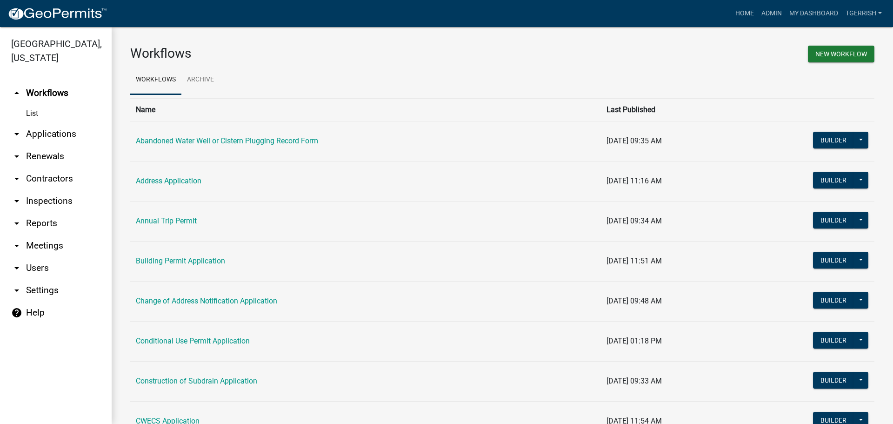
click at [631, 59] on div "New Workflow" at bounding box center [691, 56] width 379 height 20
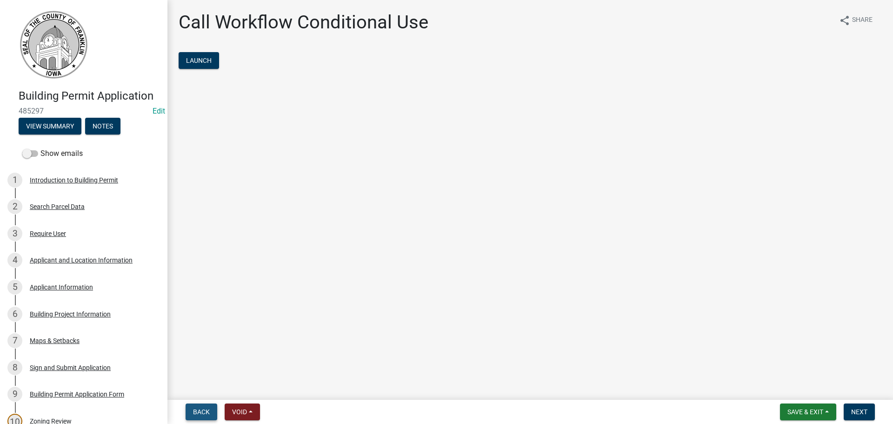
click at [209, 409] on span "Back" at bounding box center [201, 411] width 17 height 7
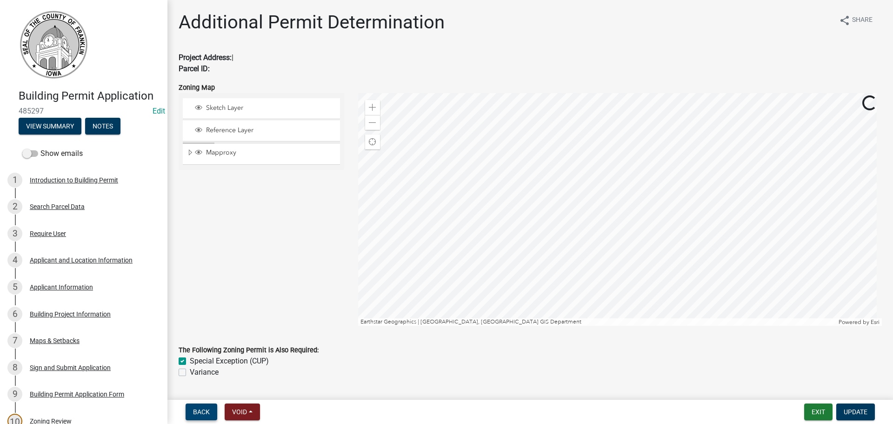
click at [209, 409] on span "Back" at bounding box center [201, 411] width 17 height 7
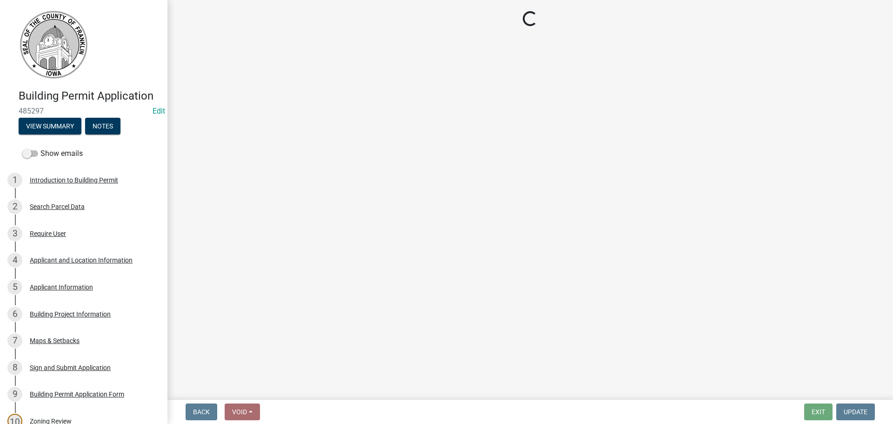
select select "2eaafa54-dbf0-4a02-95c7-e62aab18d446"
select select "d223b9f2-1ec7-4c53-82a9-76cd95b714db"
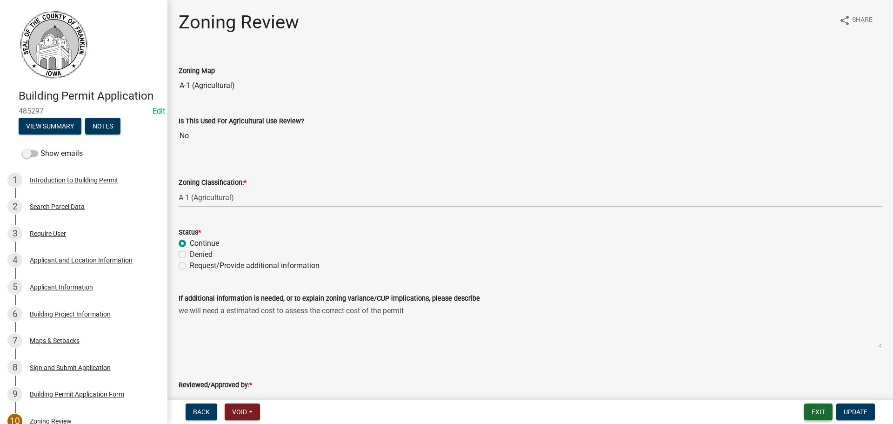
click at [822, 412] on button "Exit" at bounding box center [818, 411] width 28 height 17
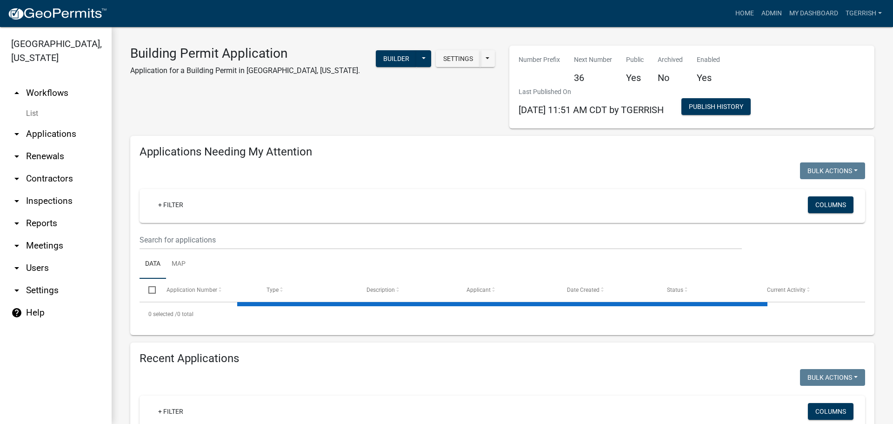
select select "3: 100"
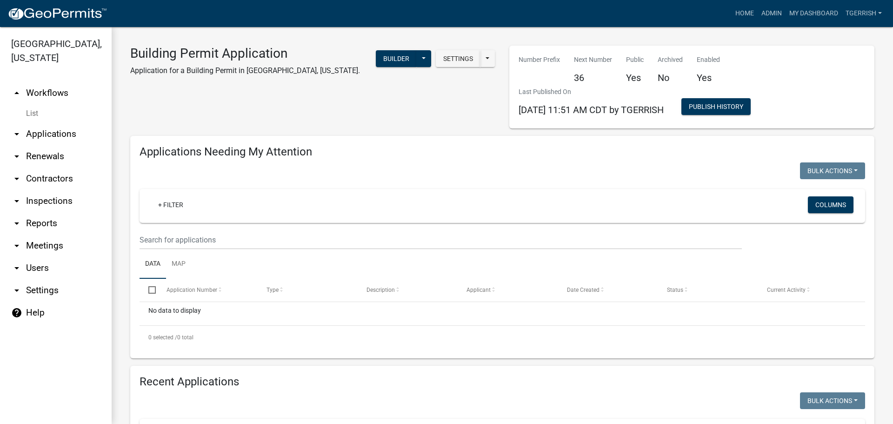
click at [43, 82] on link "arrow_drop_up Workflows" at bounding box center [56, 93] width 112 height 22
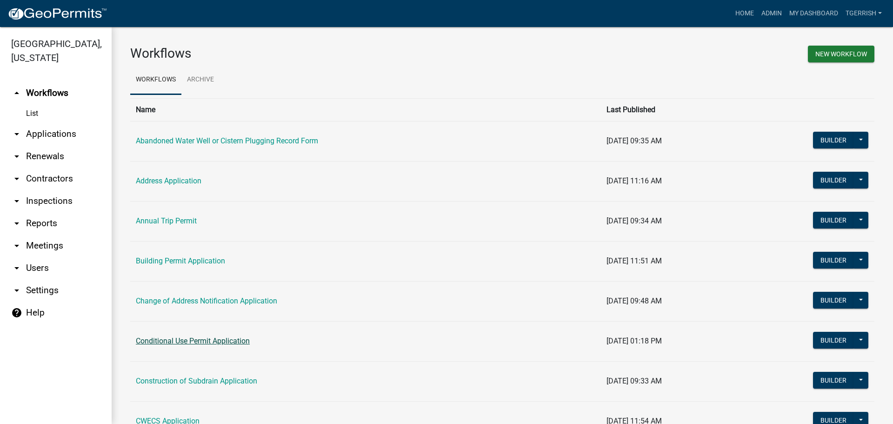
click at [170, 338] on link "Conditional Use Permit Application" at bounding box center [193, 340] width 114 height 9
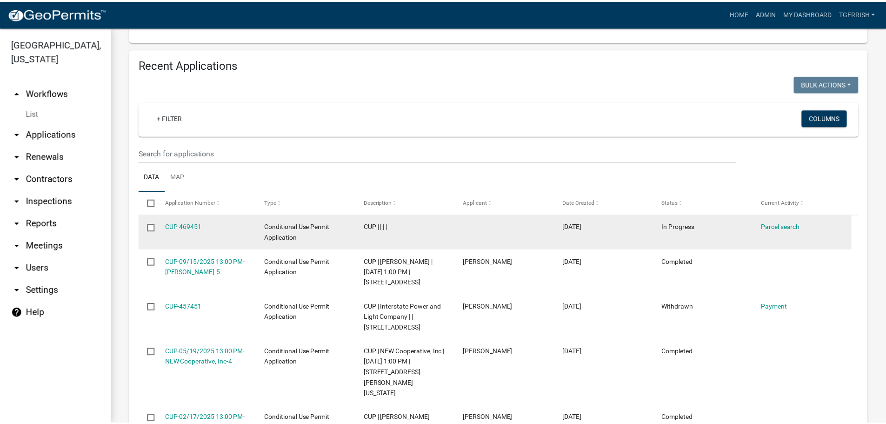
scroll to position [326, 0]
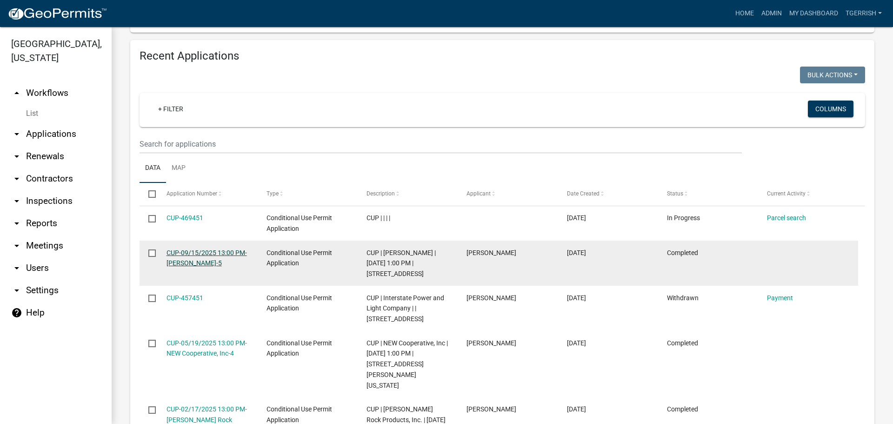
click at [189, 250] on link "CUP-09/15/2025 13:00 PM-Nicole Pahl-5" at bounding box center [207, 258] width 80 height 18
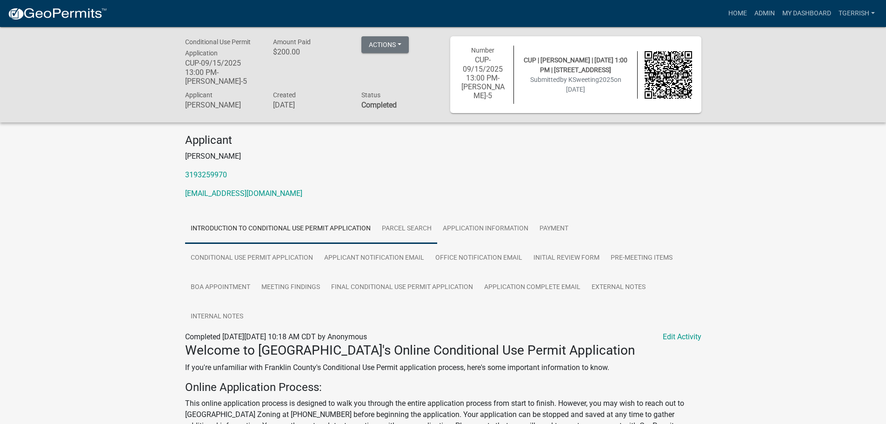
click at [411, 229] on link "Parcel search" at bounding box center [406, 229] width 61 height 30
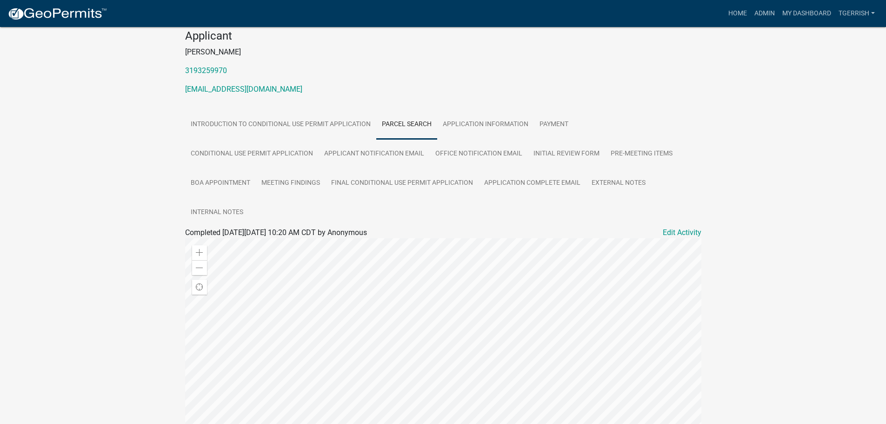
scroll to position [104, 0]
click at [503, 125] on link "Application Information" at bounding box center [485, 125] width 97 height 30
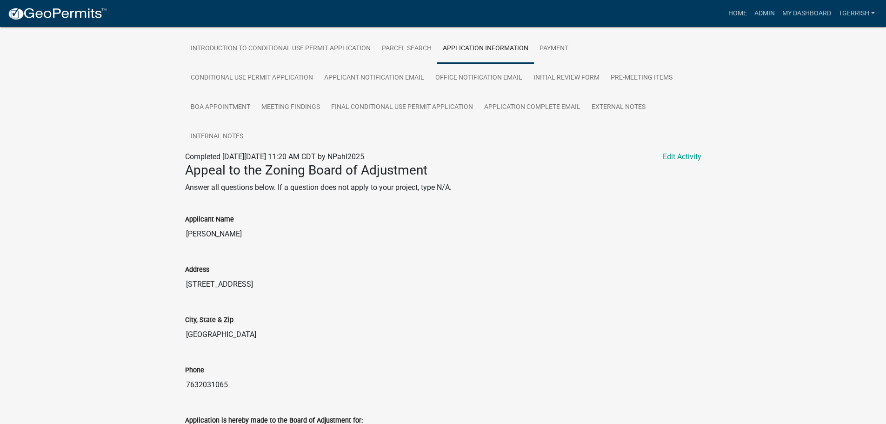
scroll to position [167, 0]
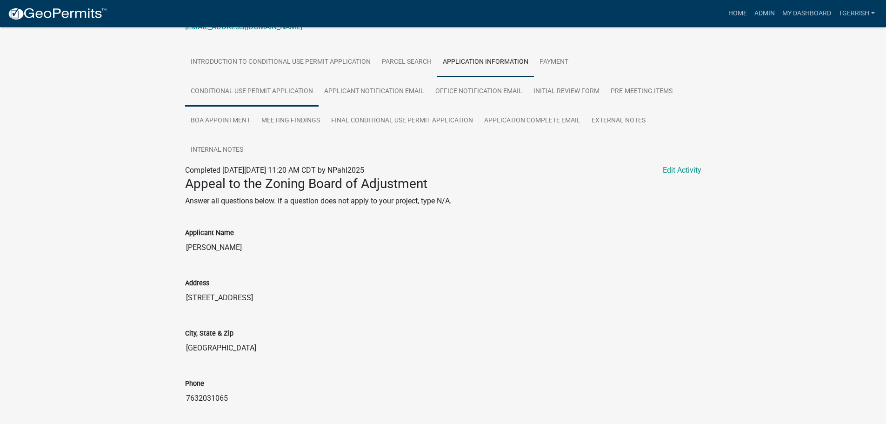
click at [292, 90] on link "Conditional Use Permit Application" at bounding box center [252, 92] width 134 height 30
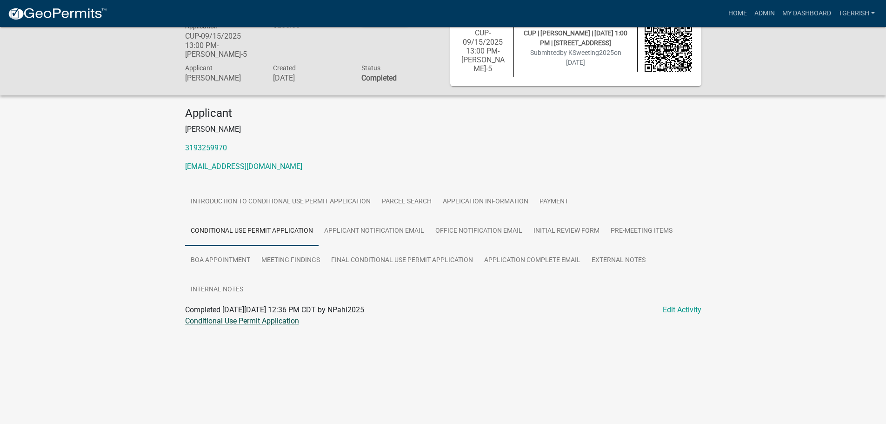
click at [248, 320] on link "Conditional Use Permit Application" at bounding box center [242, 320] width 114 height 9
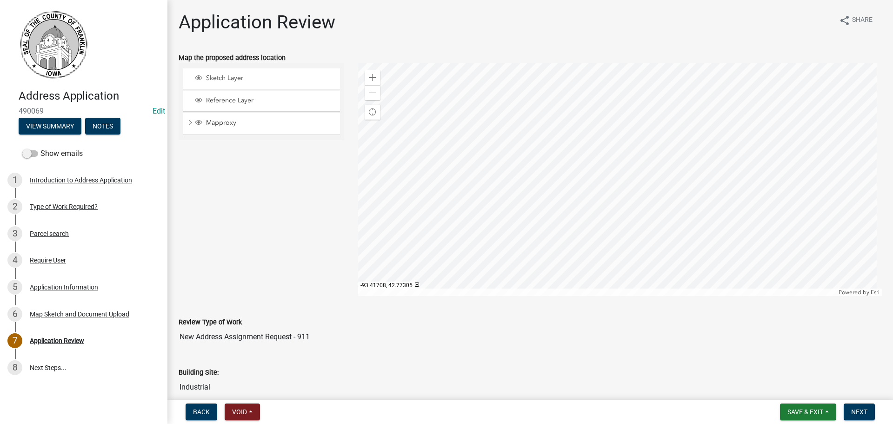
scroll to position [441, 0]
